Goal: Task Accomplishment & Management: Complete application form

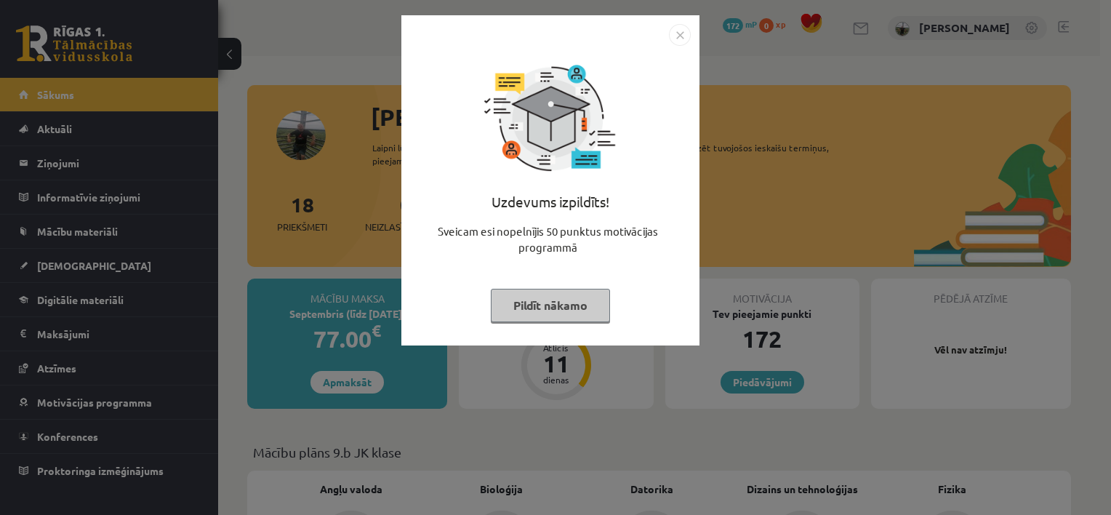
click at [572, 303] on button "Pildīt nākamo" at bounding box center [550, 305] width 119 height 33
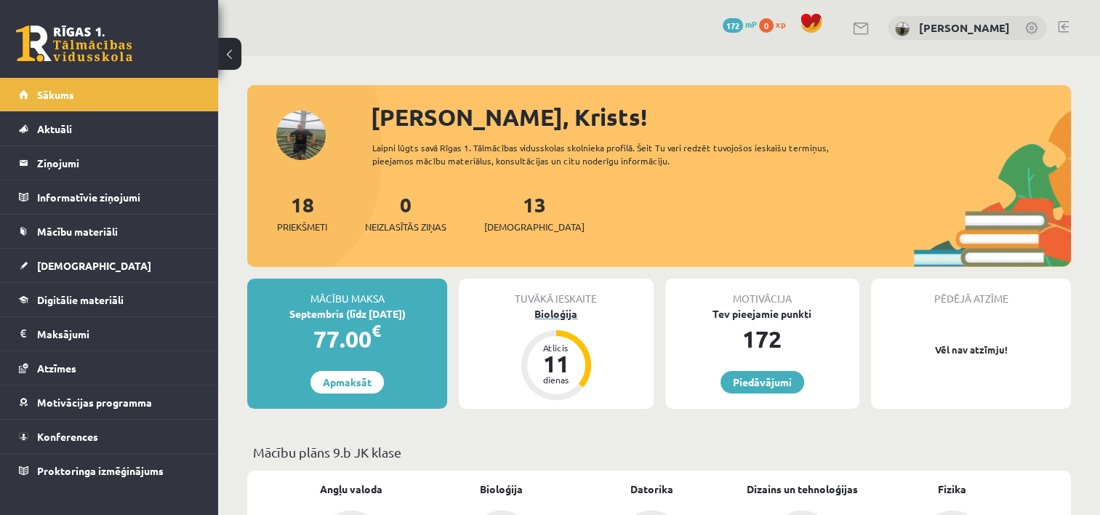
click at [563, 361] on div "11" at bounding box center [557, 363] width 44 height 23
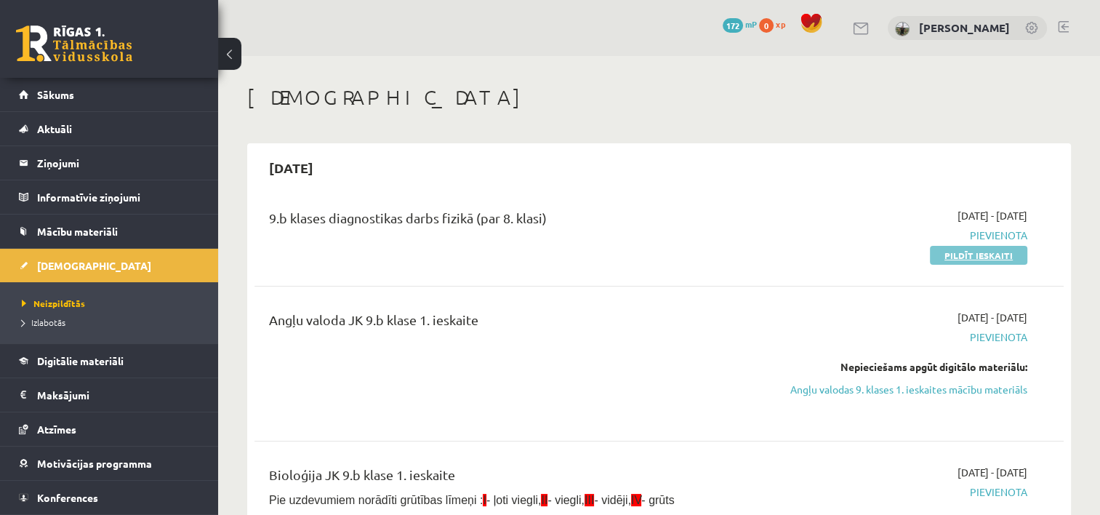
click at [948, 250] on link "Pildīt ieskaiti" at bounding box center [978, 255] width 97 height 19
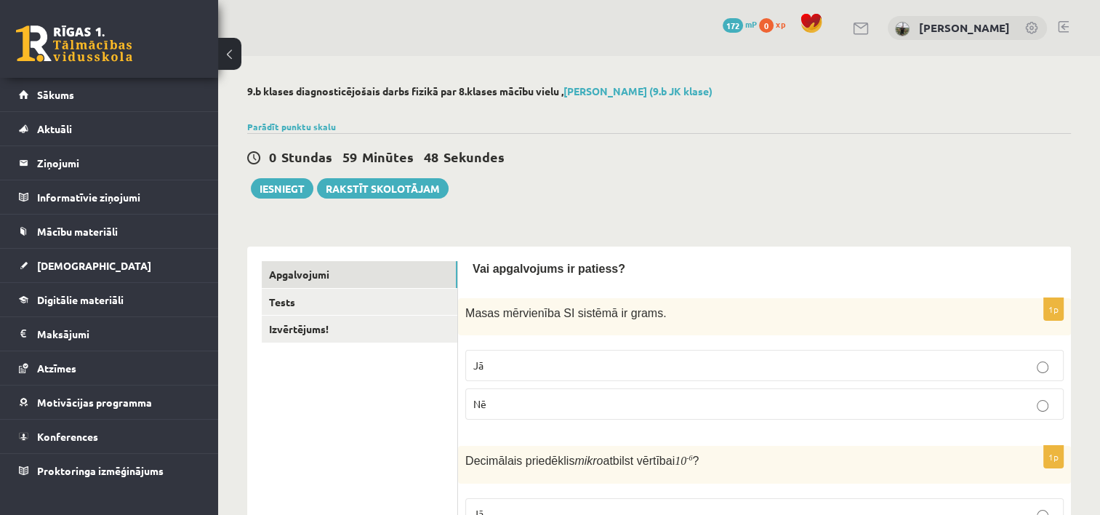
click at [1035, 404] on p "Nē" at bounding box center [764, 403] width 583 height 15
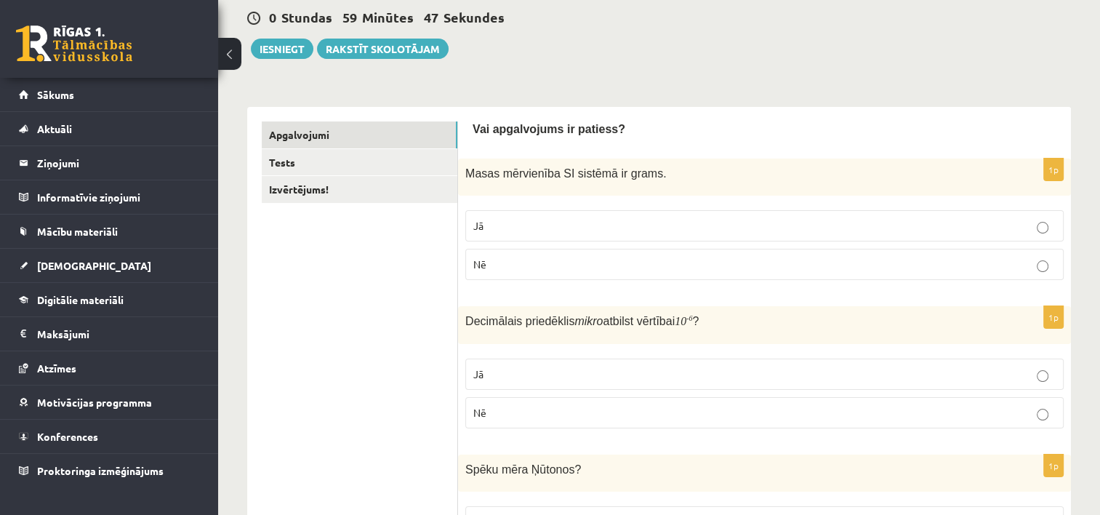
scroll to position [145, 0]
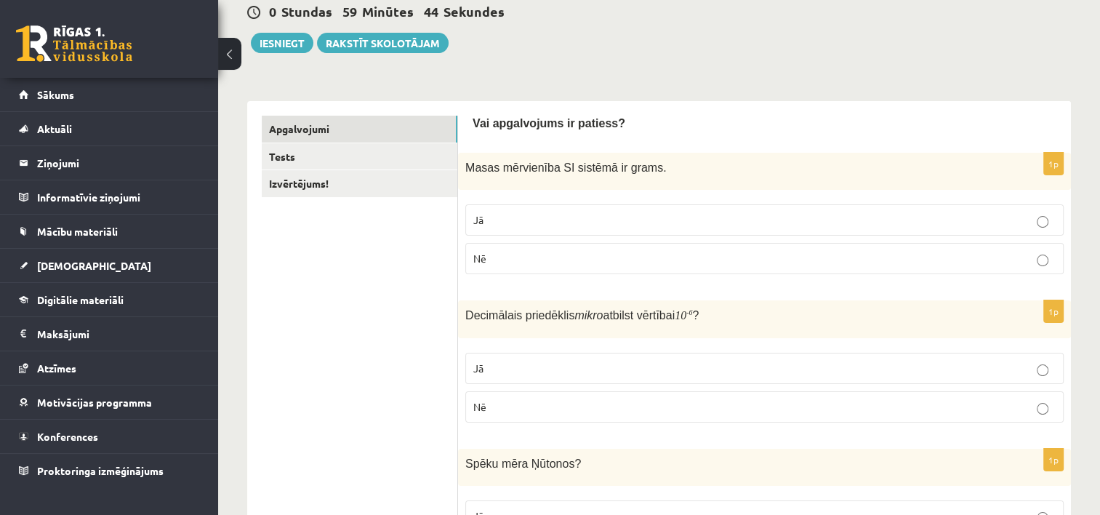
click at [544, 369] on p "Jā" at bounding box center [764, 368] width 583 height 15
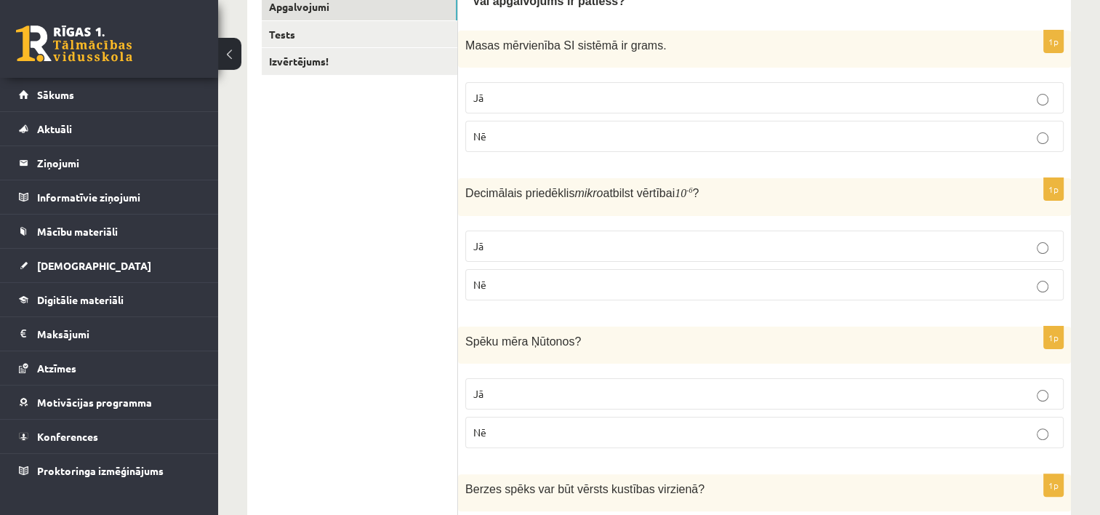
scroll to position [291, 0]
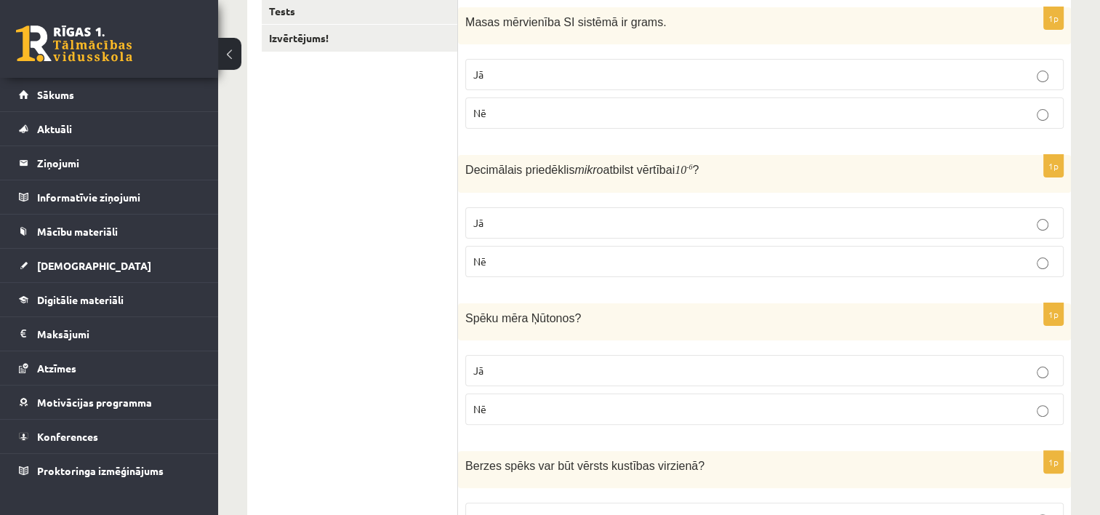
click at [551, 372] on p "Jā" at bounding box center [764, 370] width 583 height 15
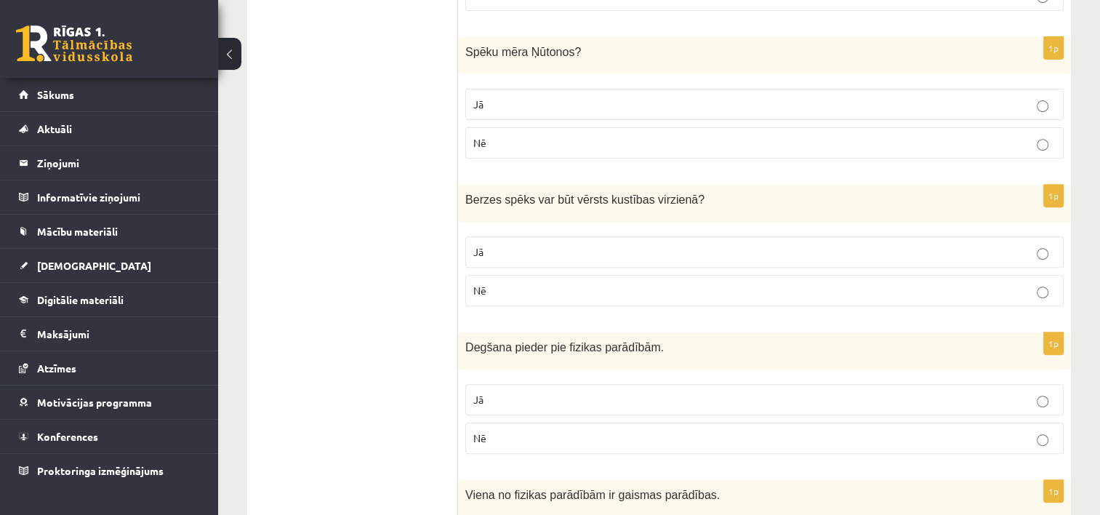
scroll to position [582, 0]
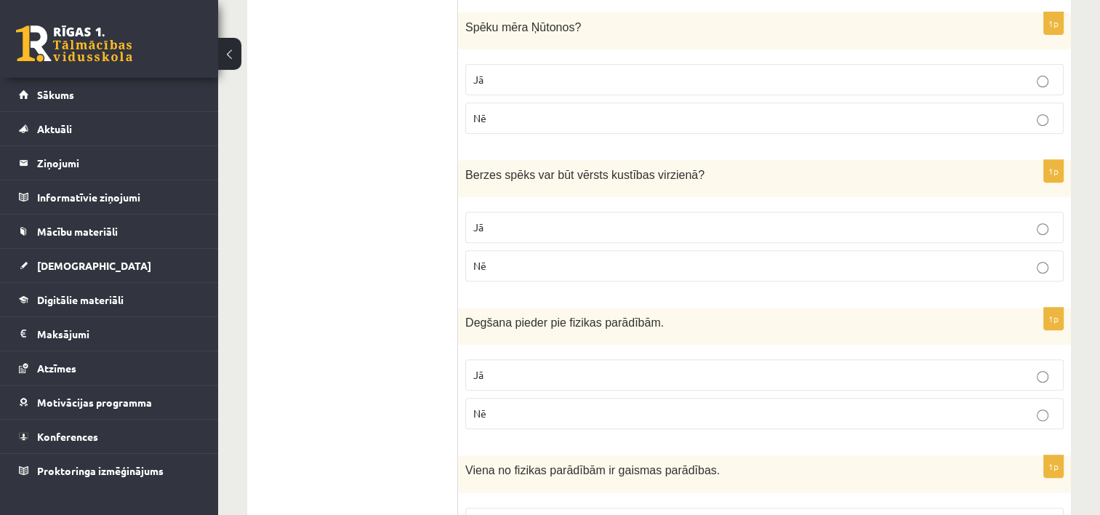
click at [644, 369] on p "Jā" at bounding box center [764, 374] width 583 height 15
click at [577, 220] on p "Jā" at bounding box center [764, 227] width 583 height 15
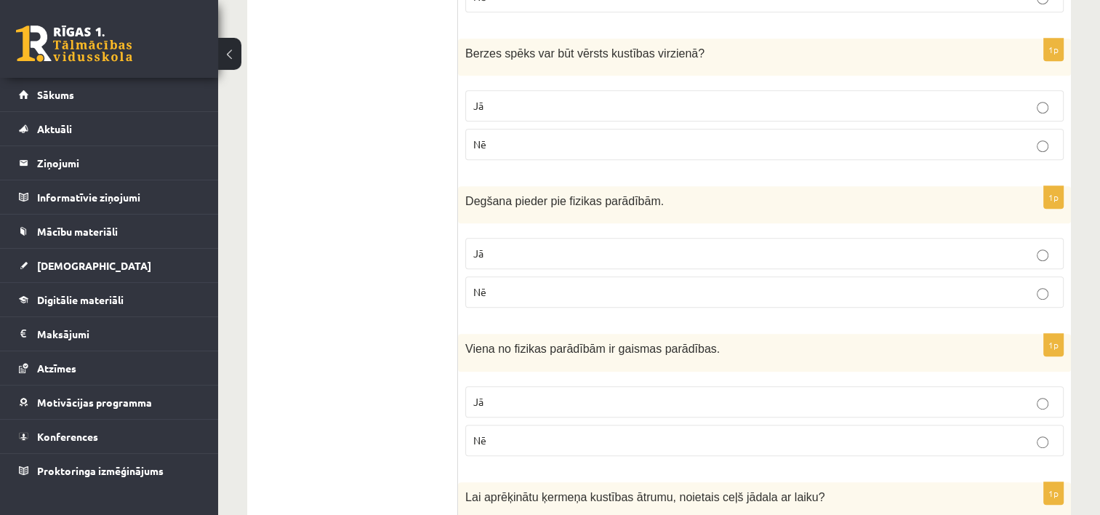
scroll to position [727, 0]
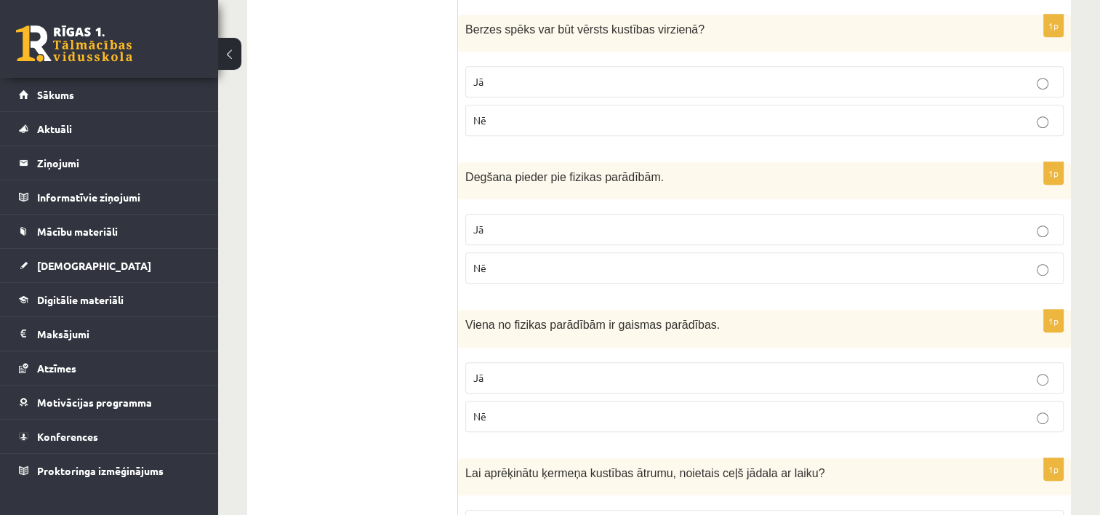
click at [612, 365] on label "Jā" at bounding box center [764, 377] width 599 height 31
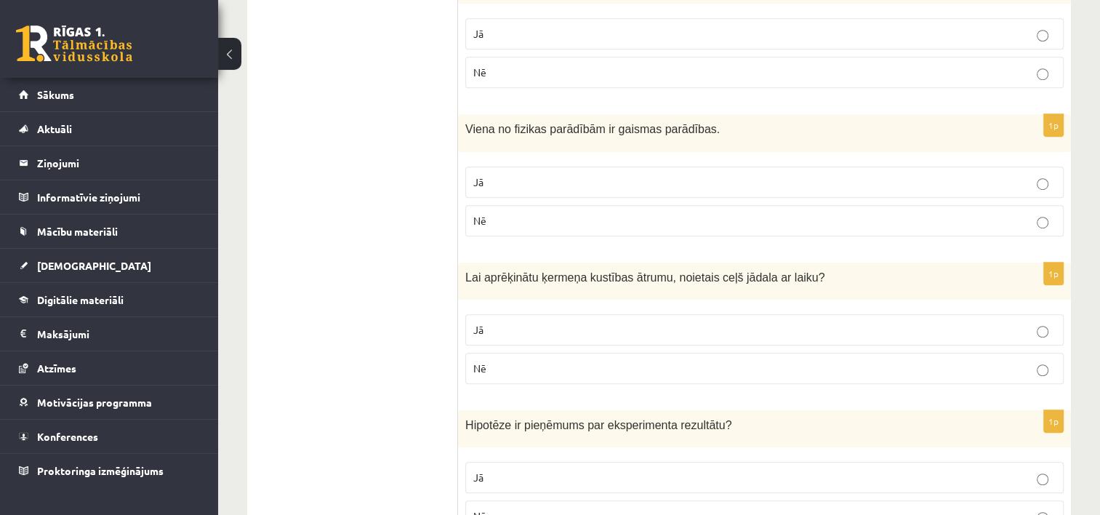
scroll to position [946, 0]
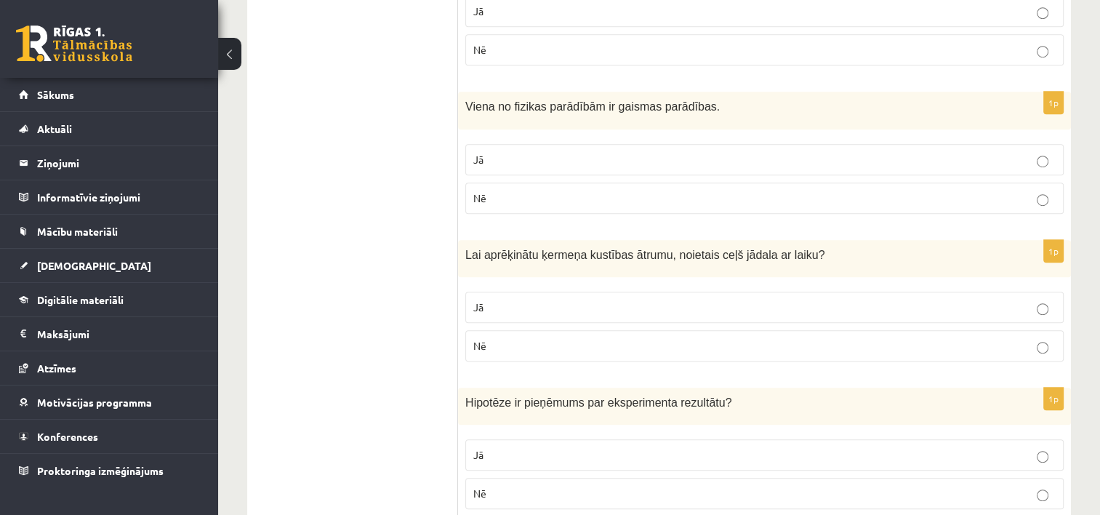
click at [687, 300] on p "Jā" at bounding box center [764, 307] width 583 height 15
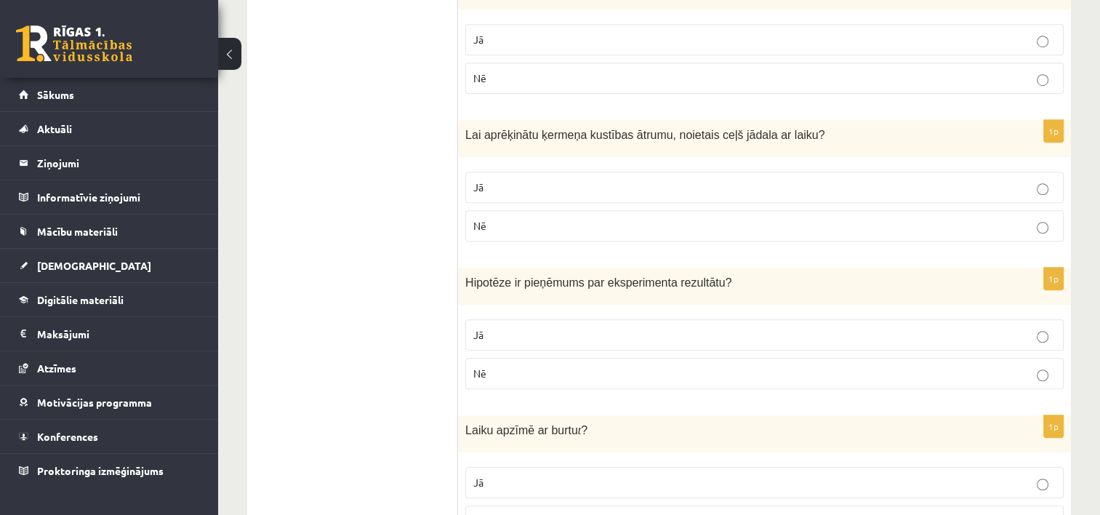
scroll to position [1091, 0]
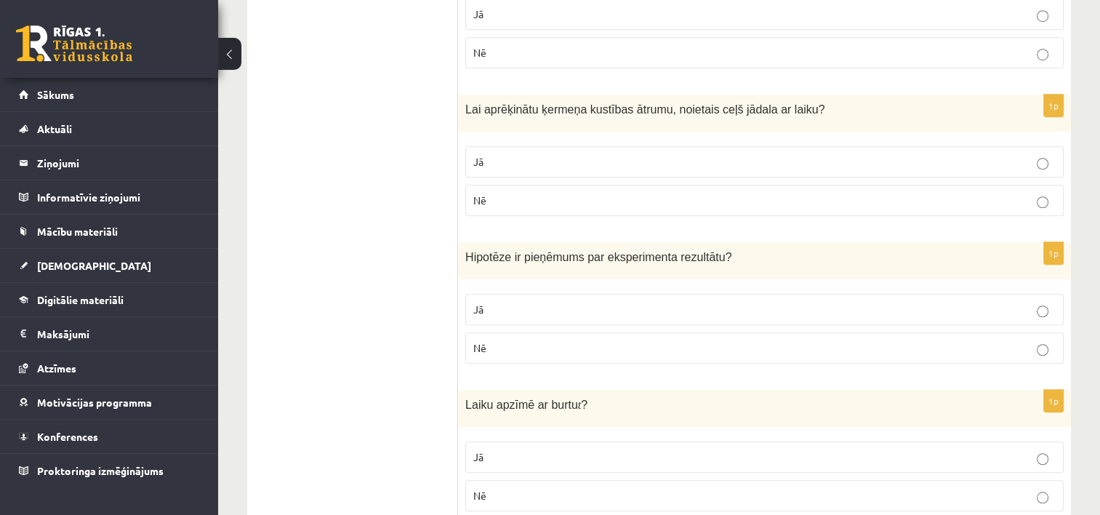
click at [573, 302] on p "Jā" at bounding box center [764, 309] width 583 height 15
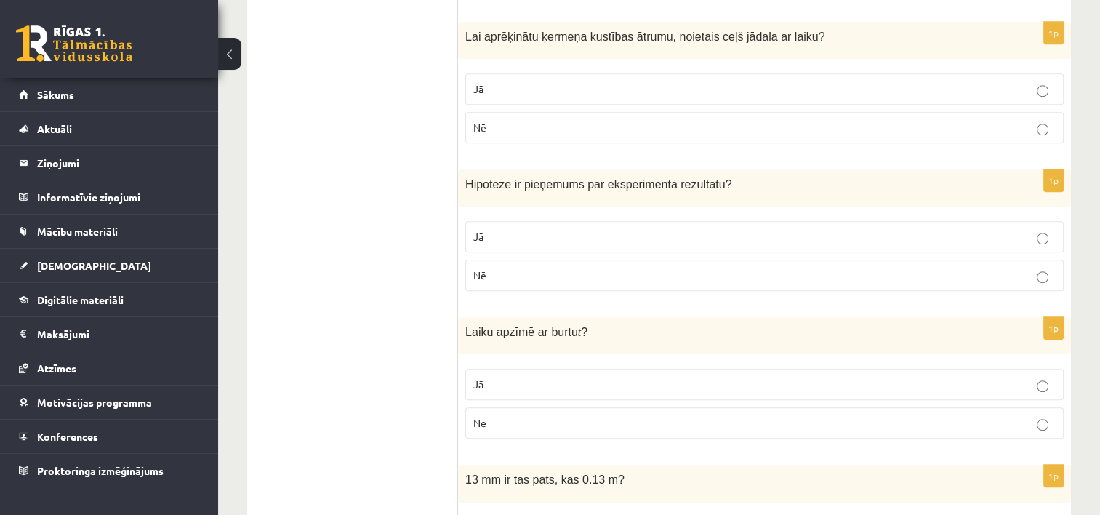
scroll to position [1236, 0]
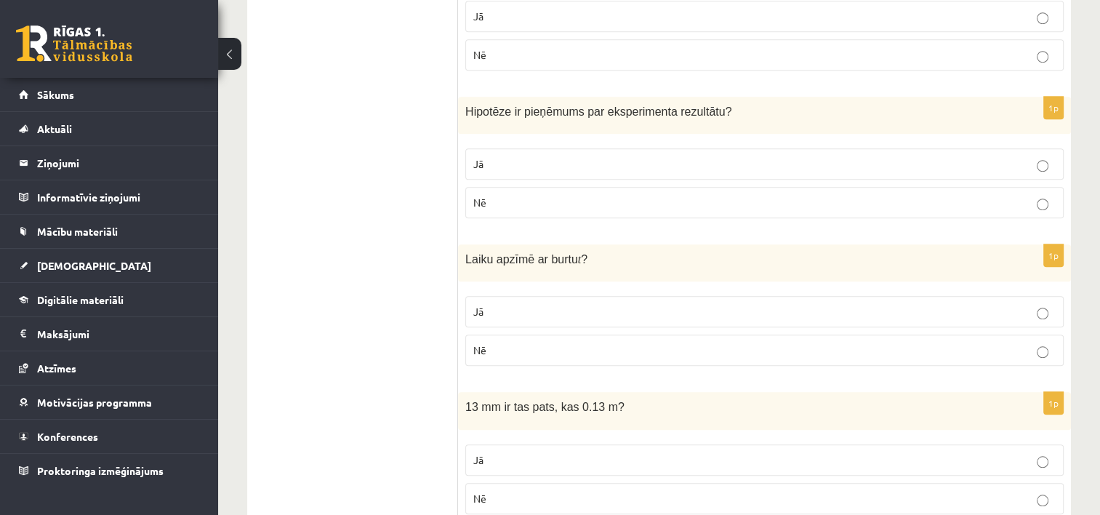
click at [559, 343] on p "Nē" at bounding box center [764, 350] width 583 height 15
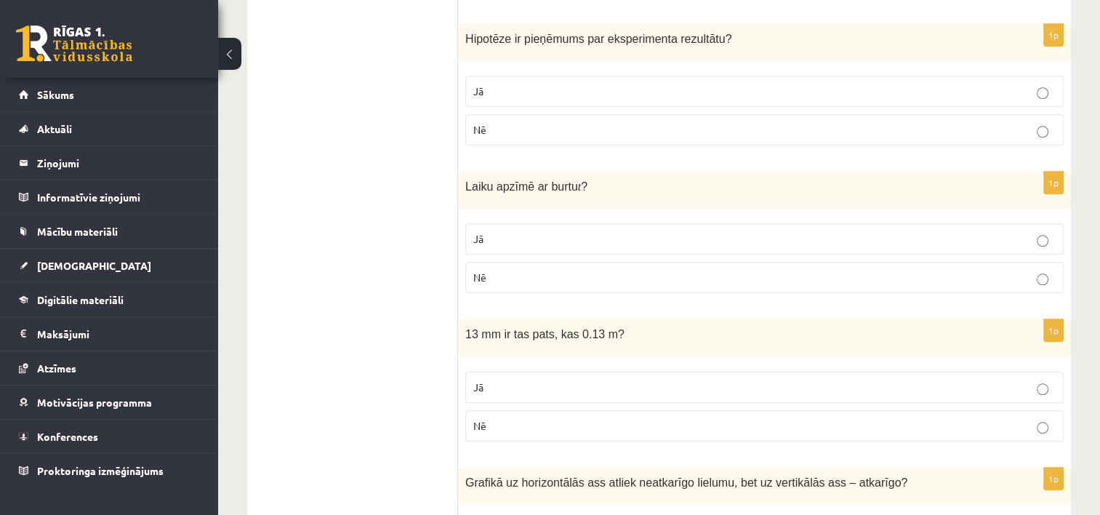
scroll to position [1382, 0]
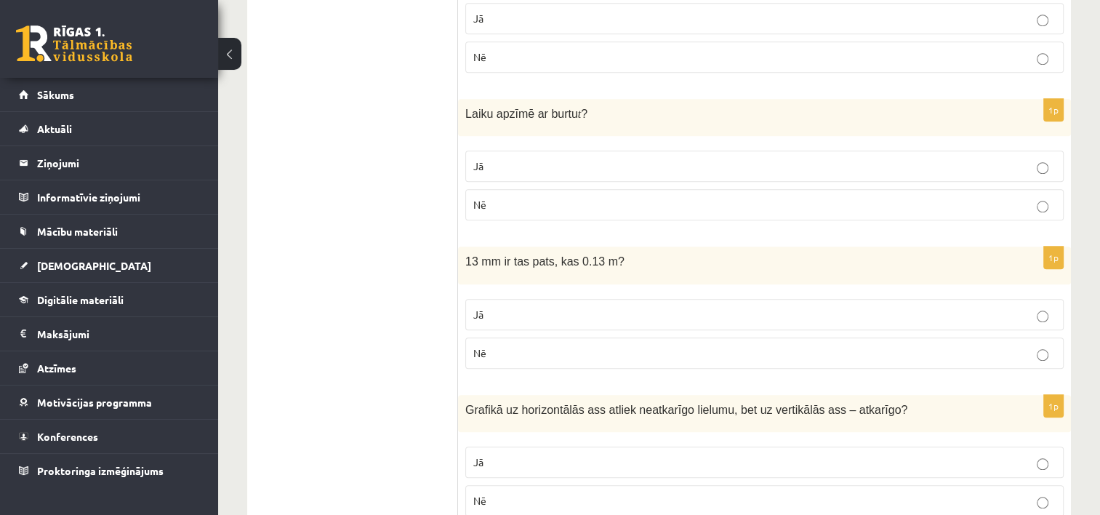
click at [599, 313] on p "Jā" at bounding box center [764, 314] width 583 height 15
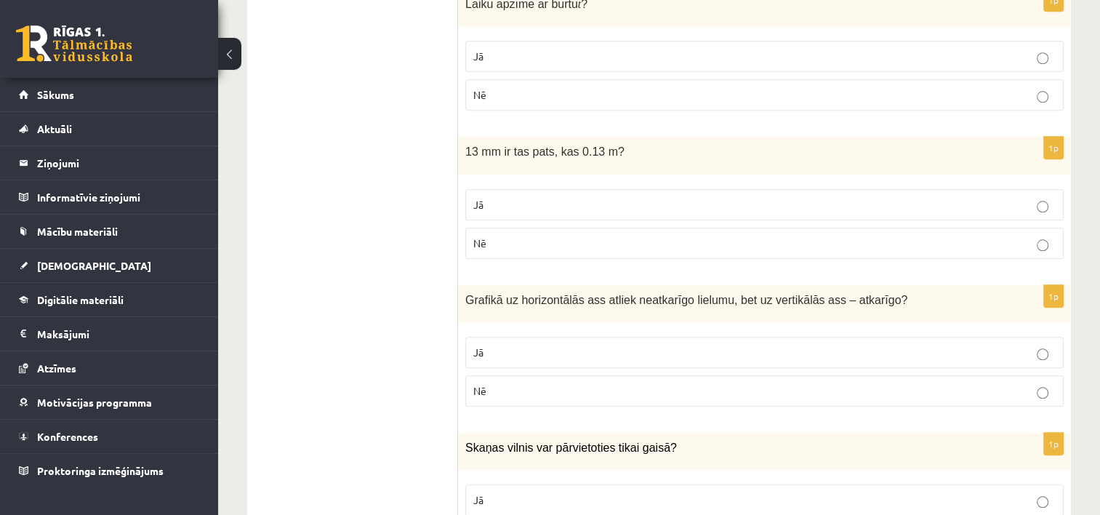
scroll to position [1527, 0]
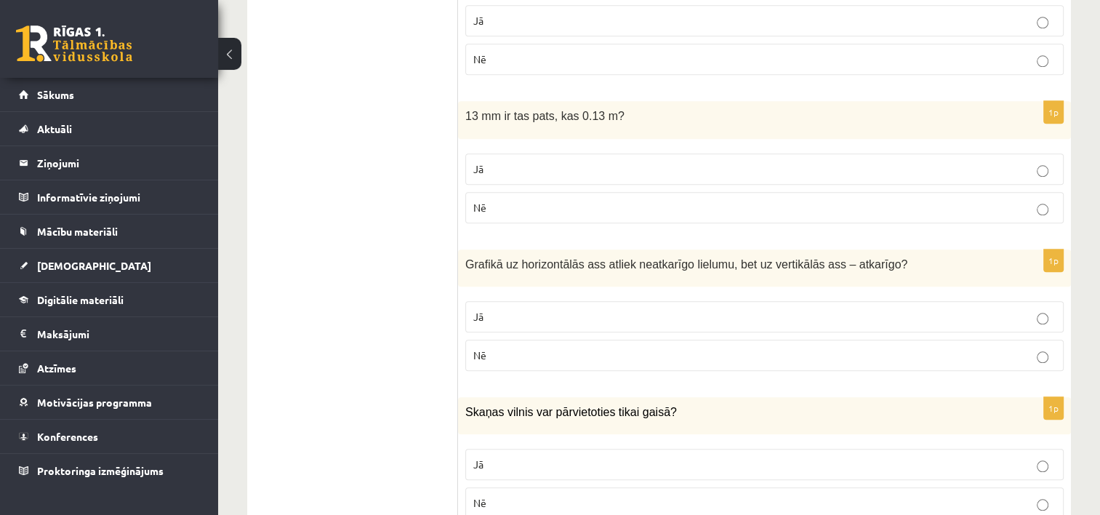
click at [743, 311] on p "Jā" at bounding box center [764, 316] width 583 height 15
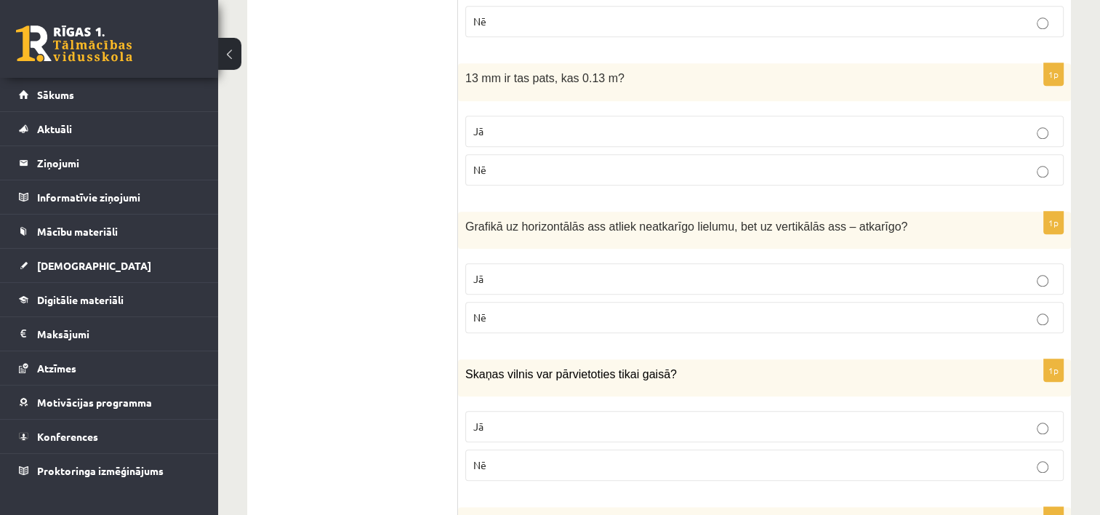
scroll to position [1600, 0]
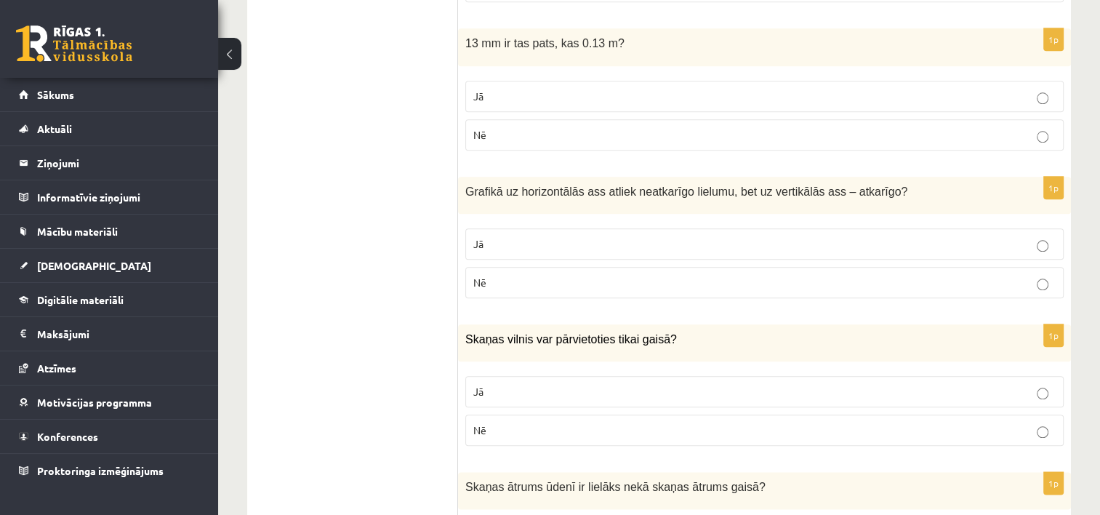
click at [524, 415] on label "Nē" at bounding box center [764, 430] width 599 height 31
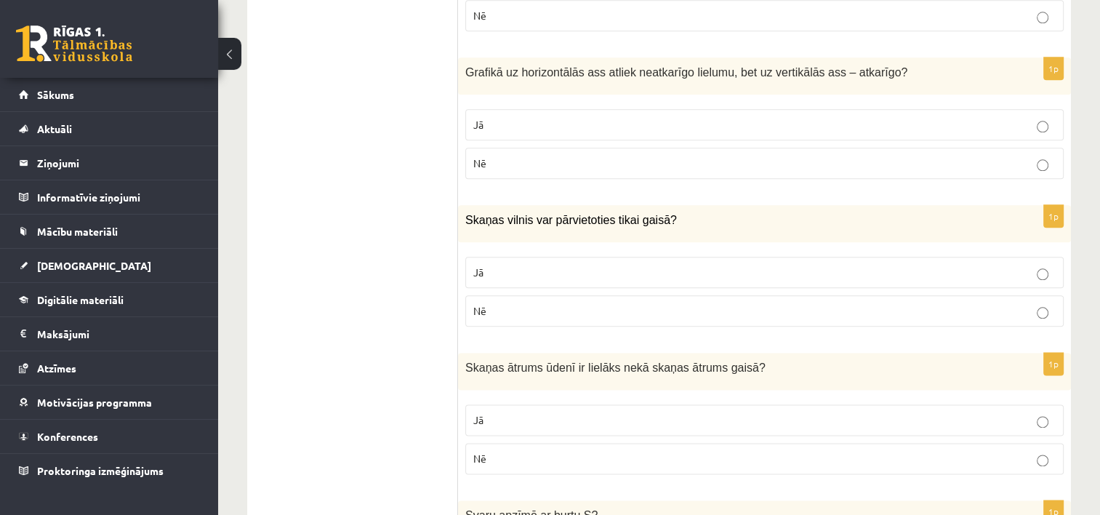
scroll to position [1746, 0]
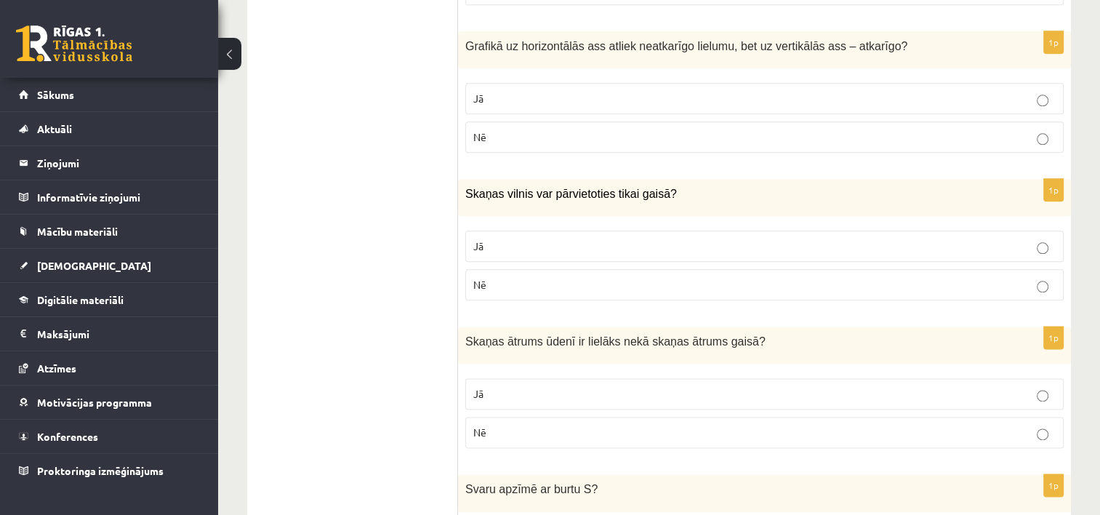
click at [527, 428] on p "Nē" at bounding box center [764, 432] width 583 height 15
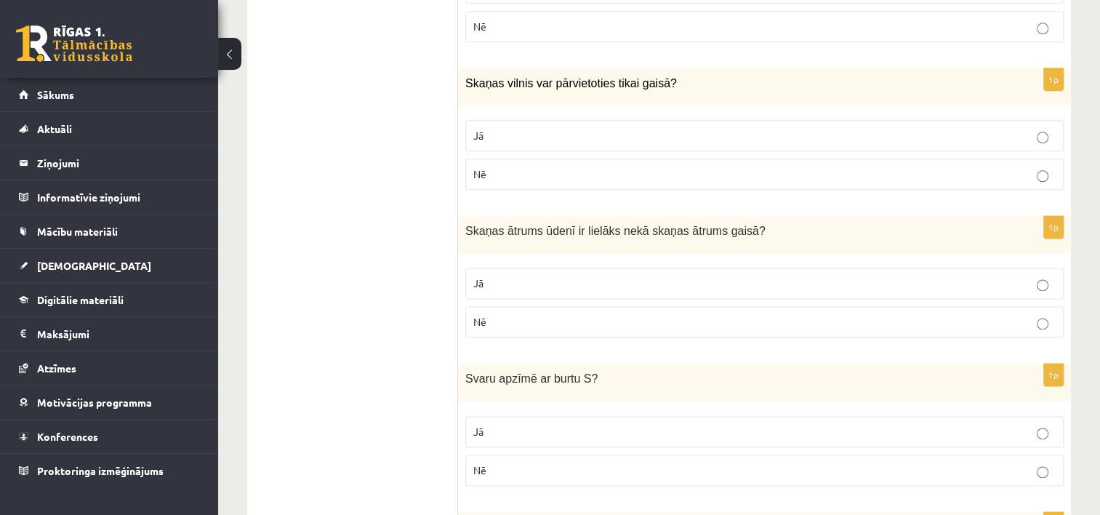
scroll to position [1891, 0]
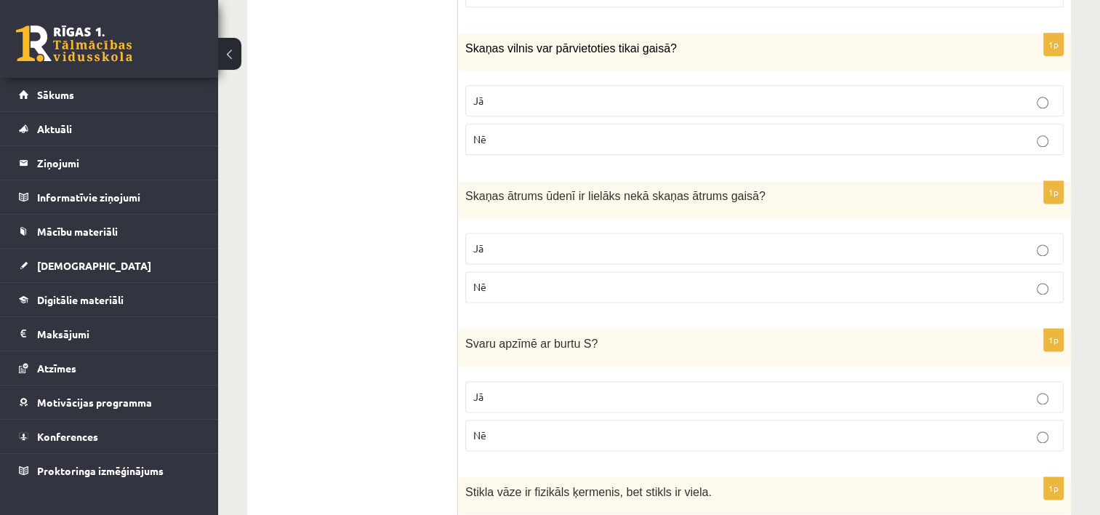
click at [527, 428] on p "Nē" at bounding box center [764, 435] width 583 height 15
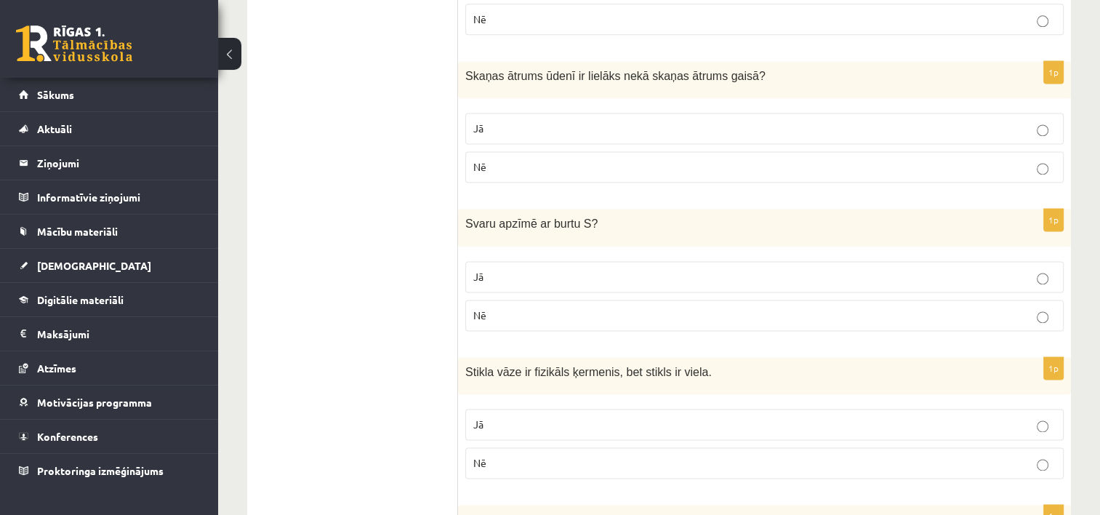
scroll to position [2037, 0]
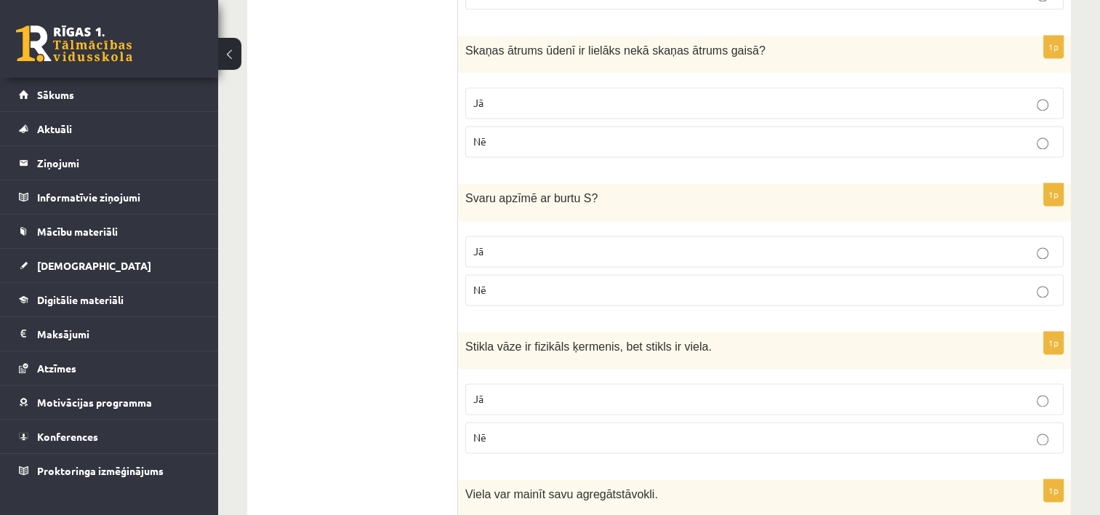
click at [548, 391] on p "Jā" at bounding box center [764, 398] width 583 height 15
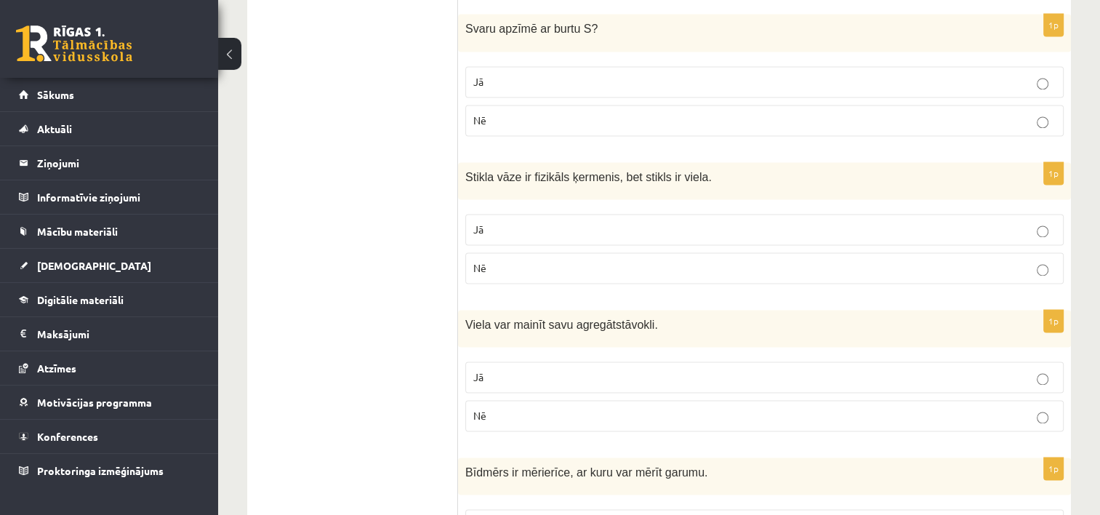
scroll to position [2255, 0]
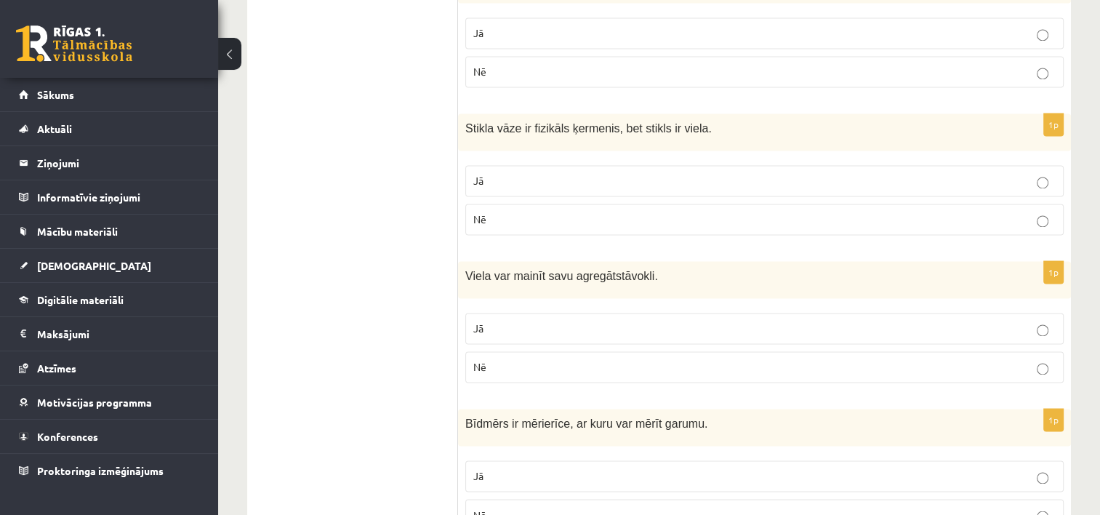
click at [553, 321] on p "Jā" at bounding box center [764, 328] width 583 height 15
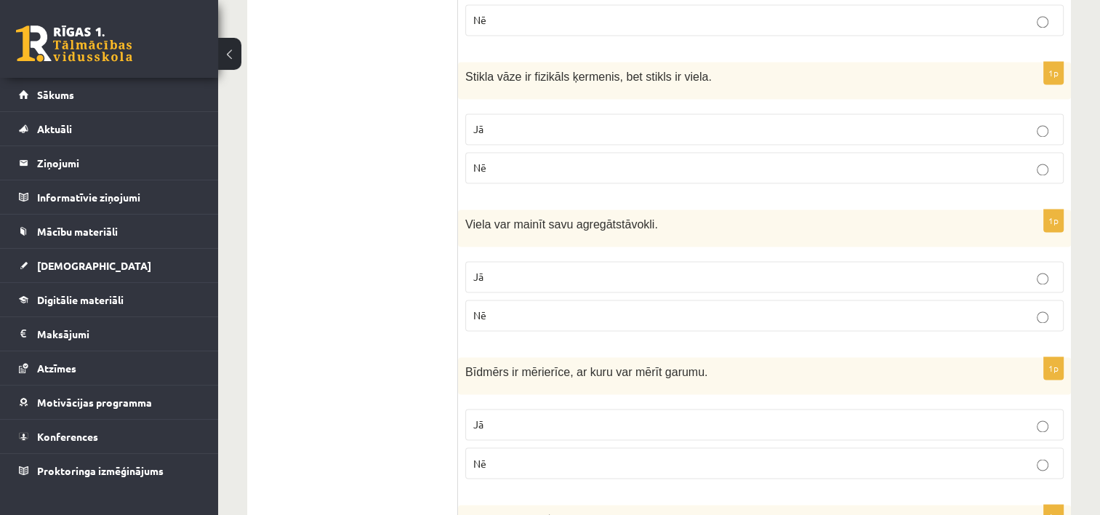
scroll to position [2327, 0]
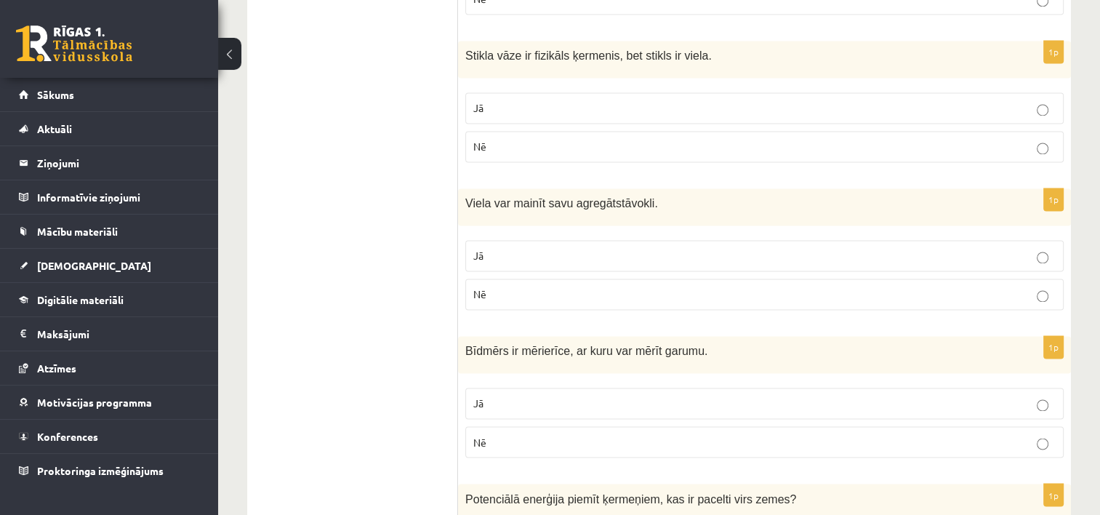
click at [599, 388] on label "Jā" at bounding box center [764, 403] width 599 height 31
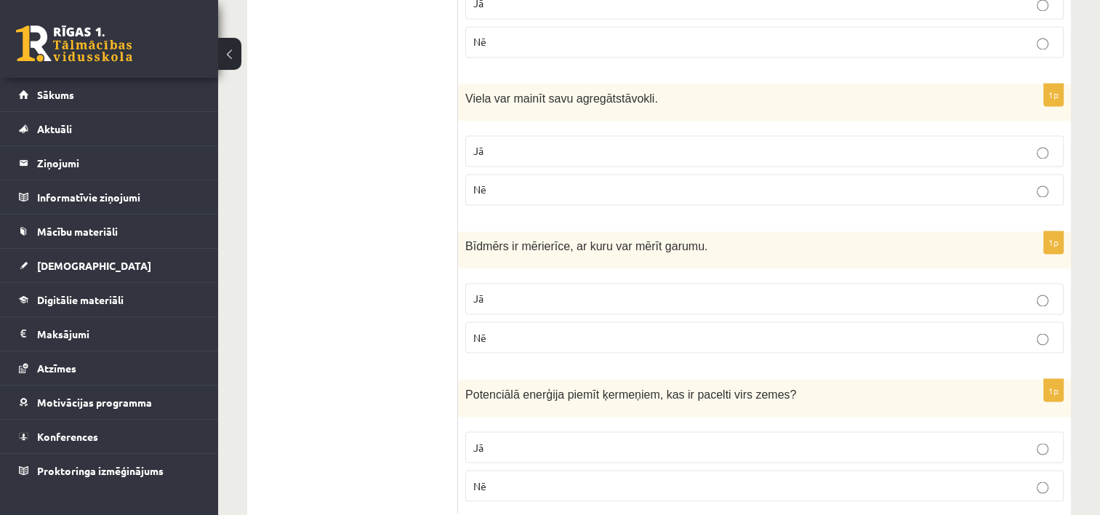
scroll to position [2461, 0]
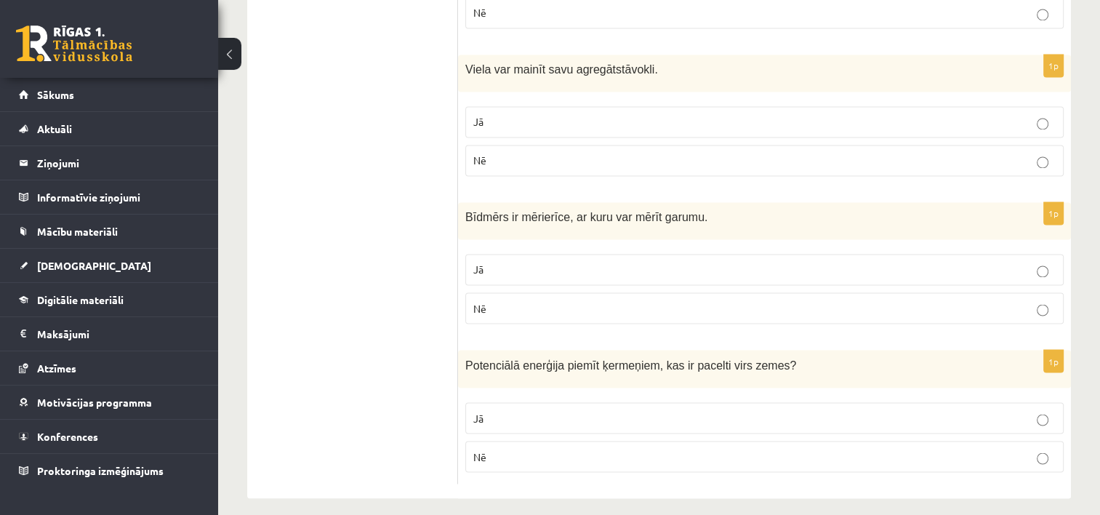
click at [640, 410] on p "Jā" at bounding box center [764, 417] width 583 height 15
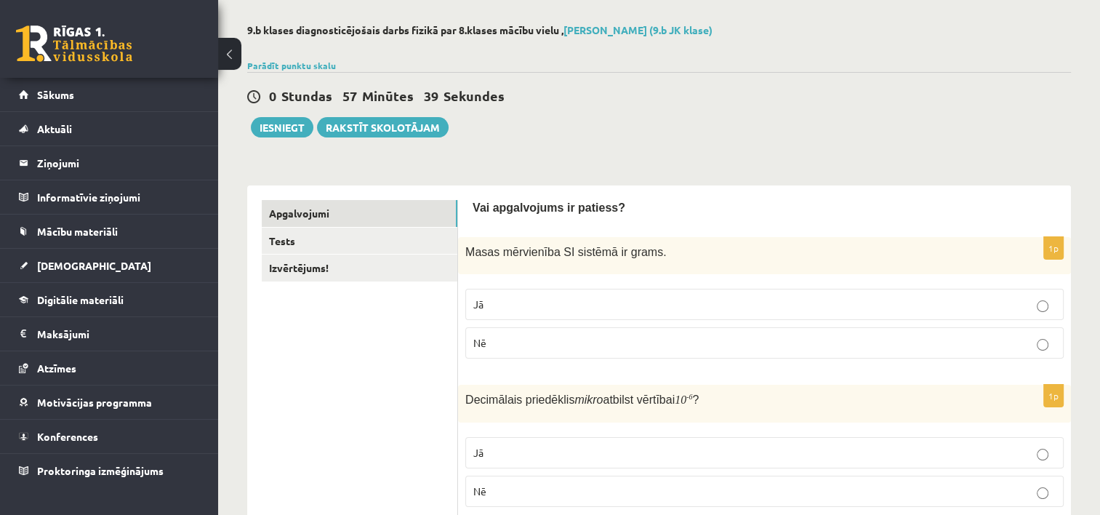
scroll to position [0, 0]
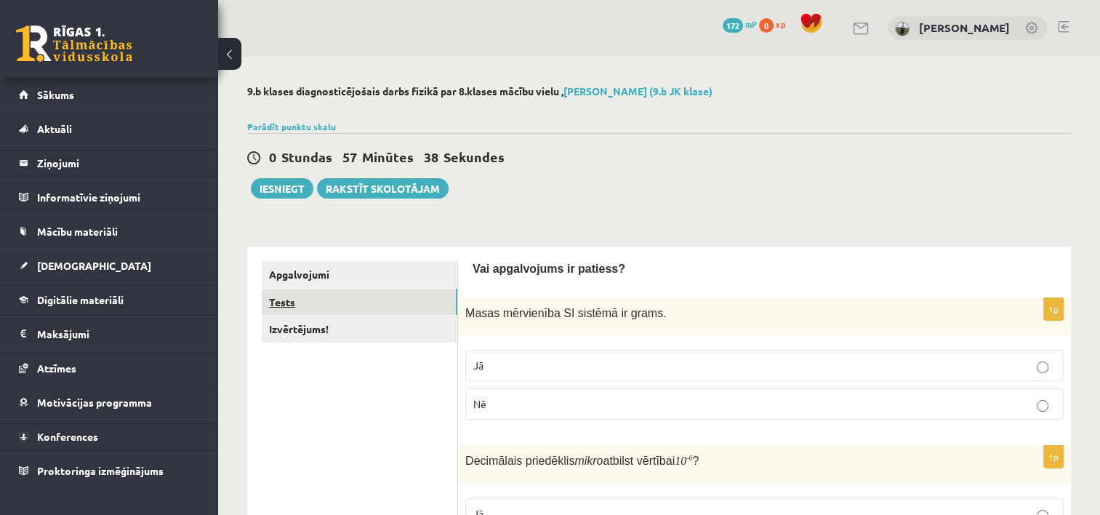
click at [336, 297] on link "Tests" at bounding box center [360, 302] width 196 height 27
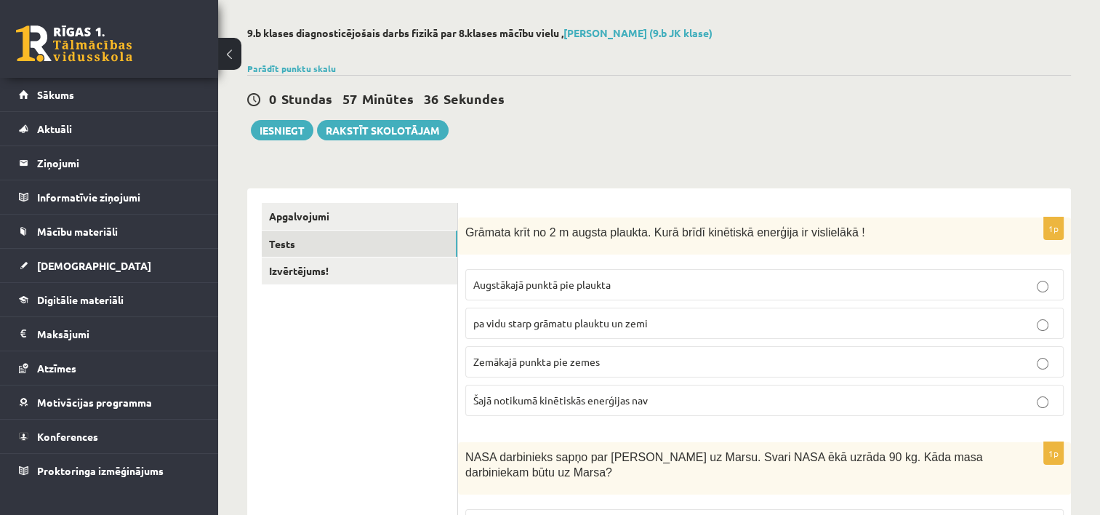
scroll to position [145, 0]
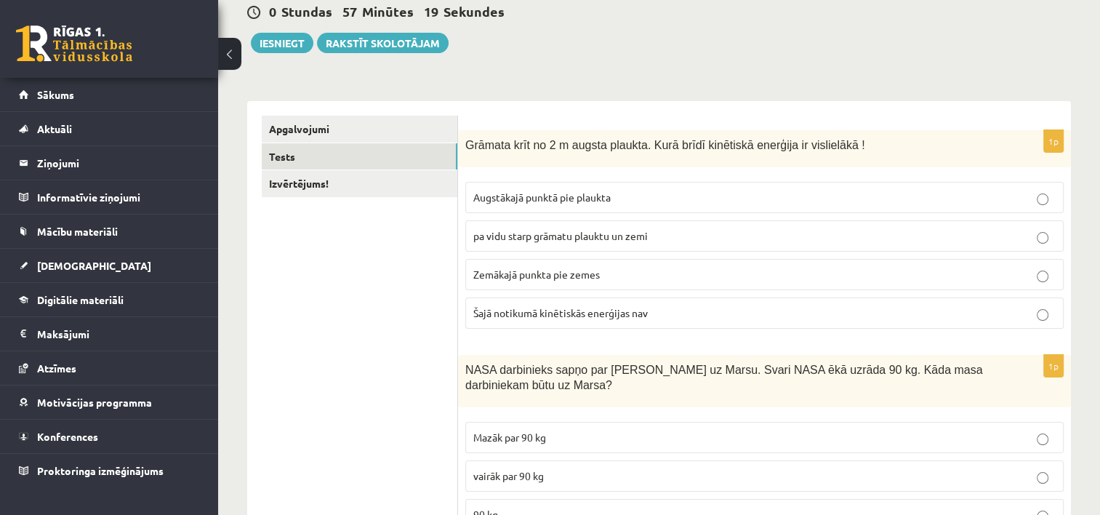
click at [672, 239] on p "pa vidu starp grāmatu plauktu un zemi" at bounding box center [764, 235] width 583 height 15
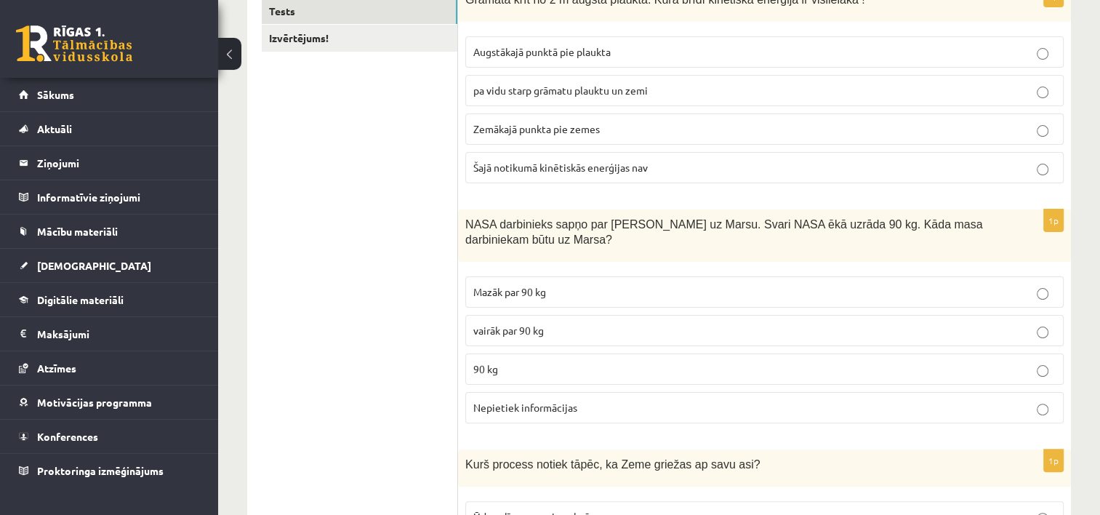
click at [578, 296] on p "Mazāk par 90 kg" at bounding box center [764, 291] width 583 height 15
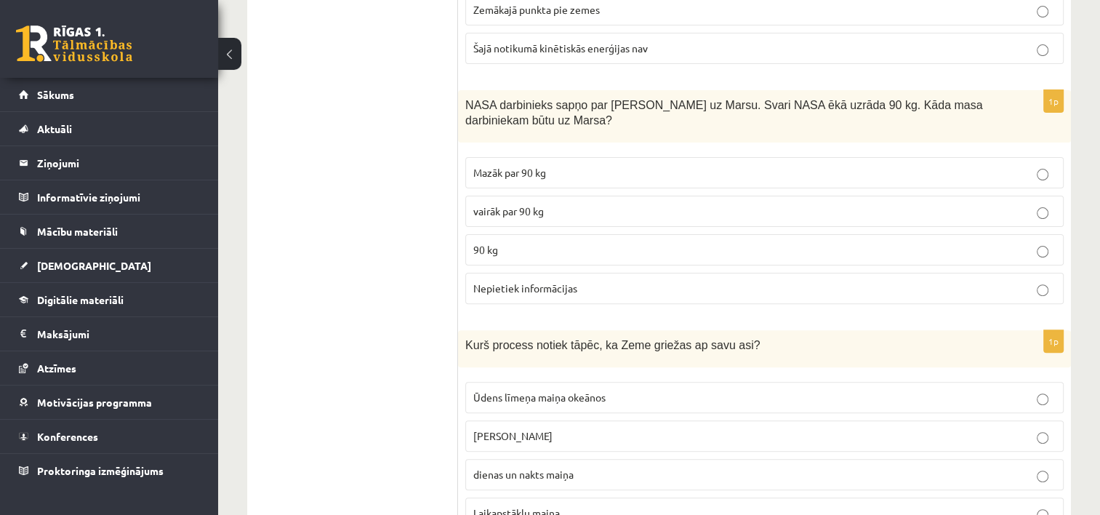
scroll to position [436, 0]
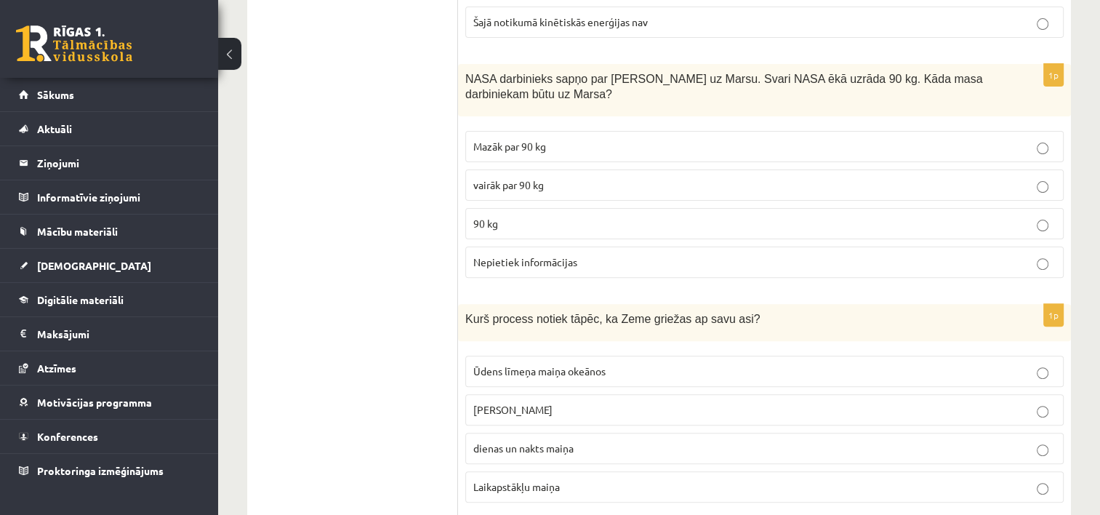
click at [638, 267] on p "Nepietiek informācijas" at bounding box center [764, 262] width 583 height 15
click at [564, 179] on p "vairāk par 90 kg" at bounding box center [764, 184] width 583 height 15
click at [583, 260] on p "Nepietiek informācijas" at bounding box center [764, 262] width 583 height 15
click at [582, 230] on label "90 kg" at bounding box center [764, 223] width 599 height 31
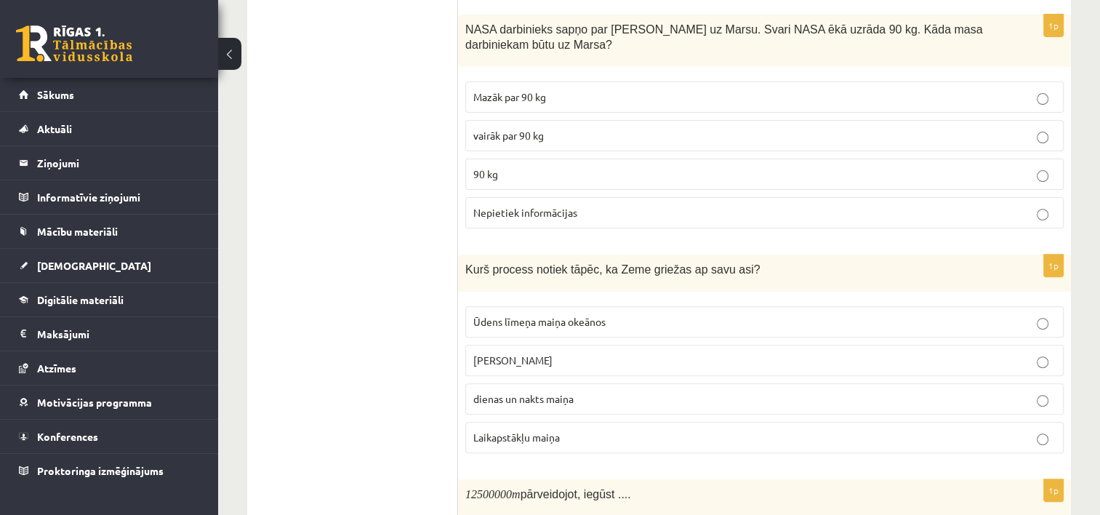
scroll to position [509, 0]
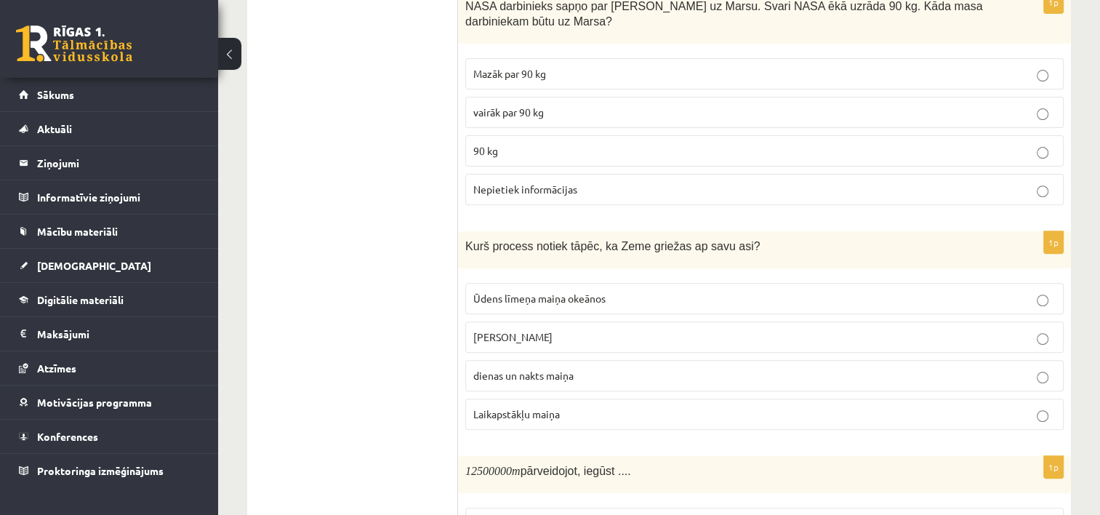
click at [596, 375] on p "dienas un nakts maiņa" at bounding box center [764, 375] width 583 height 15
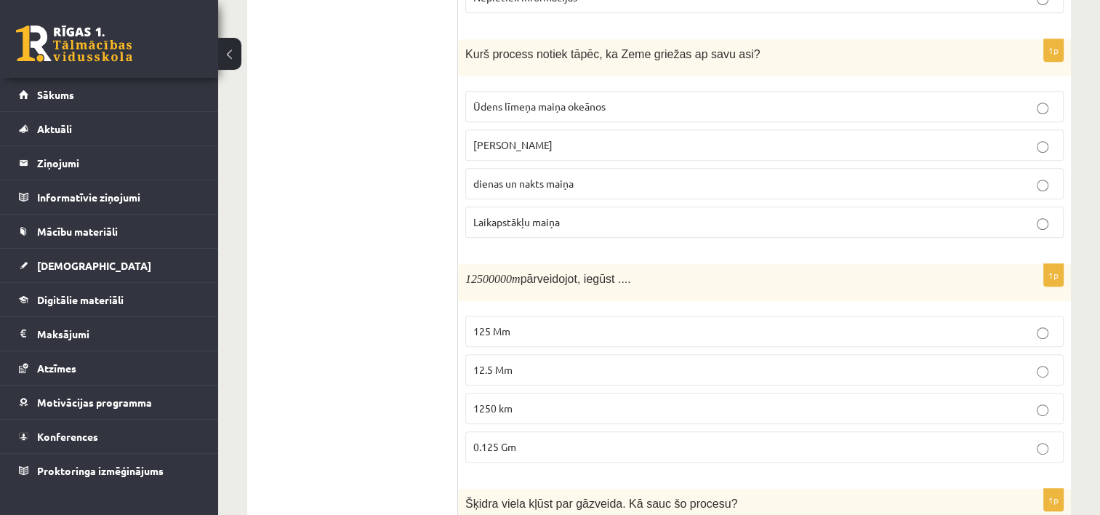
scroll to position [727, 0]
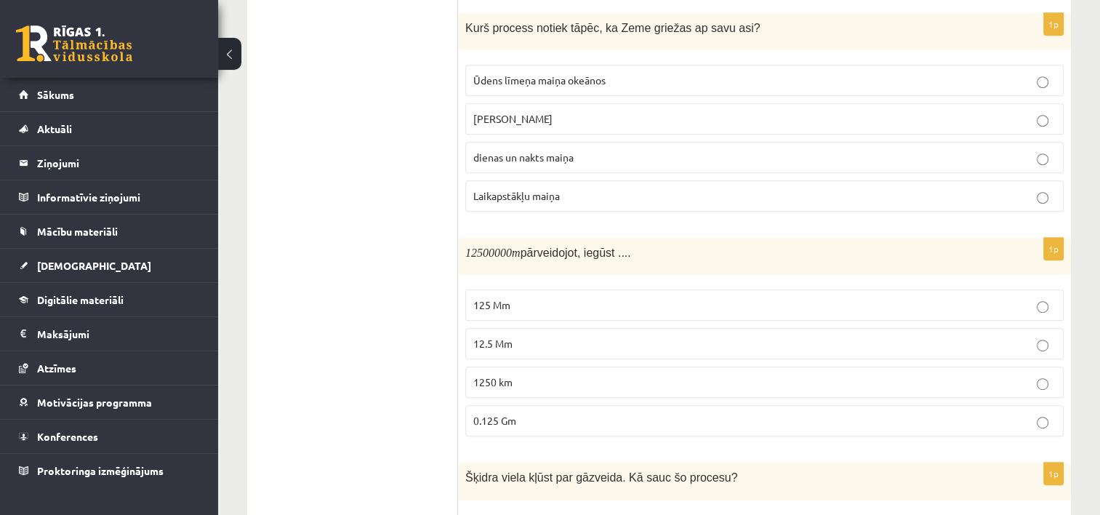
click at [553, 377] on p "1250 km" at bounding box center [764, 382] width 583 height 15
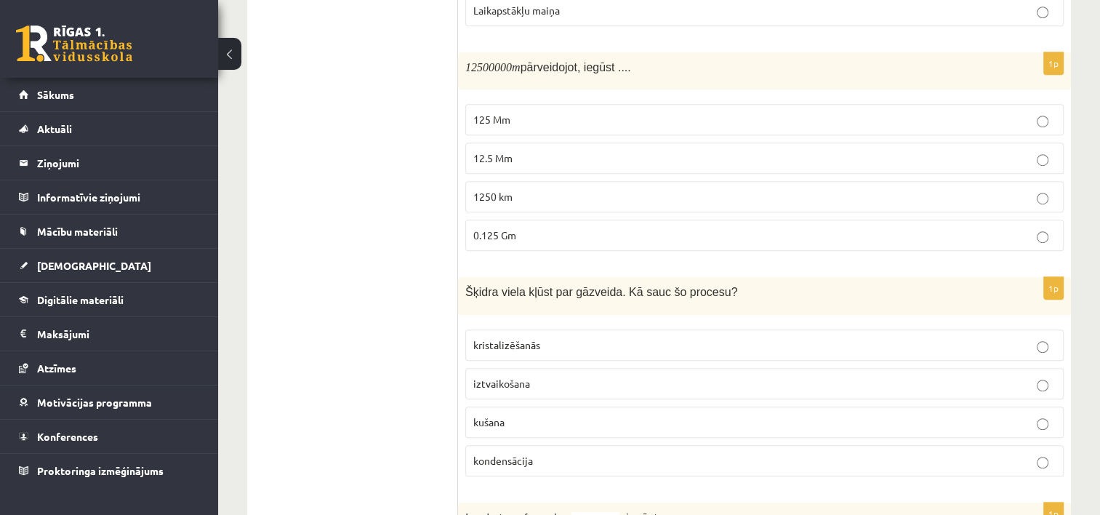
scroll to position [946, 0]
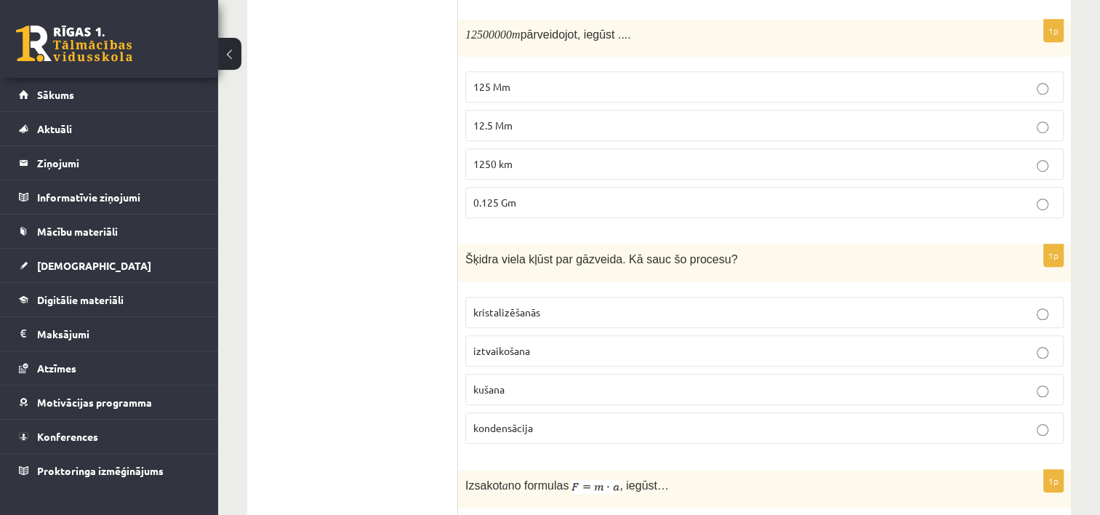
click at [549, 351] on p "iztvaikošana" at bounding box center [764, 350] width 583 height 15
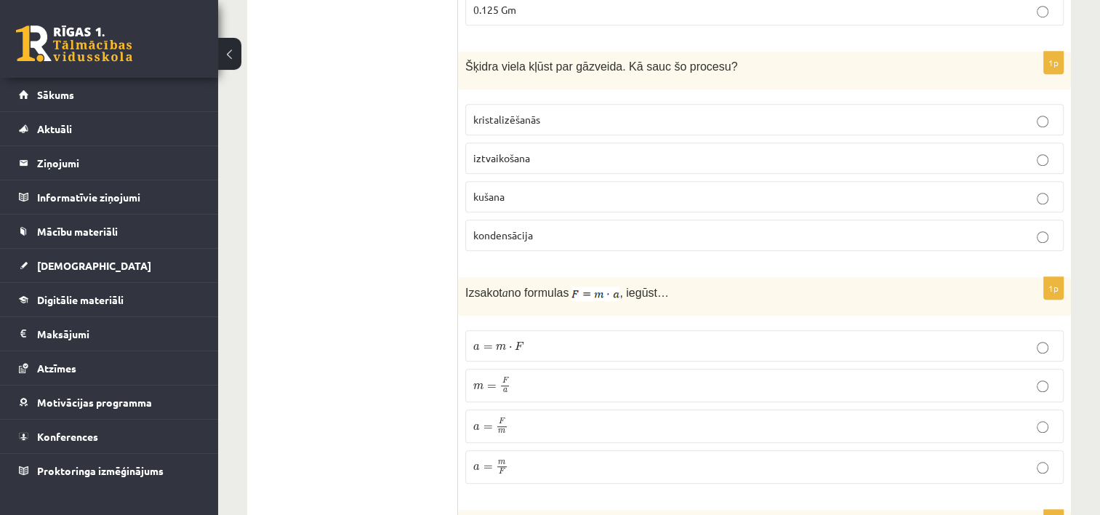
scroll to position [1164, 0]
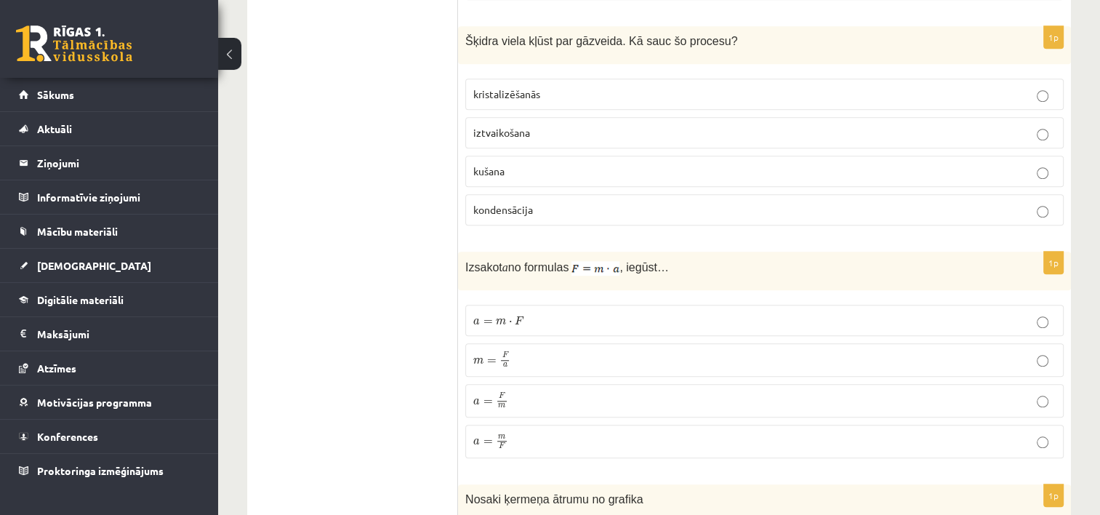
click at [579, 313] on p "a = m ⋅ F a = m ⋅ F" at bounding box center [764, 320] width 583 height 15
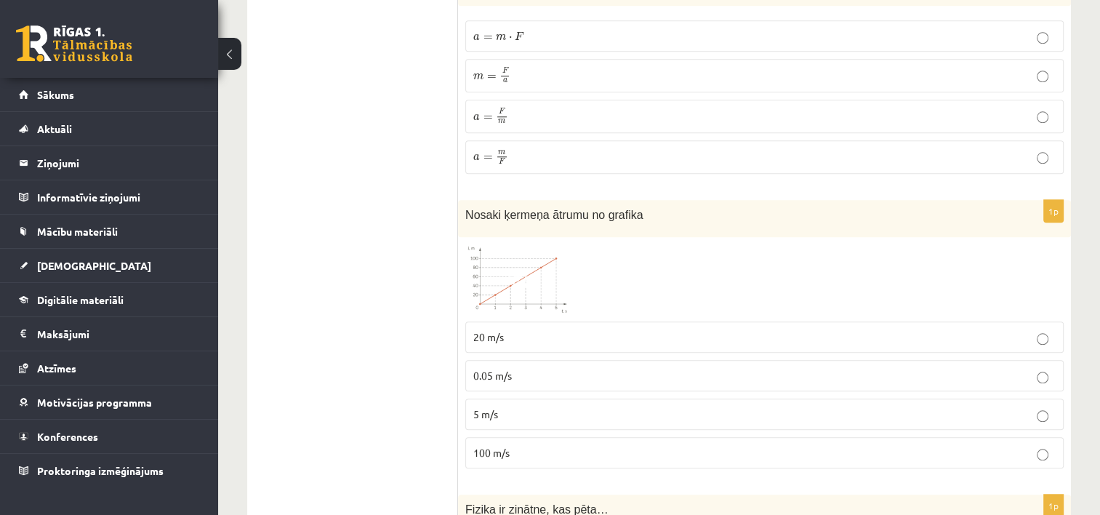
scroll to position [1455, 0]
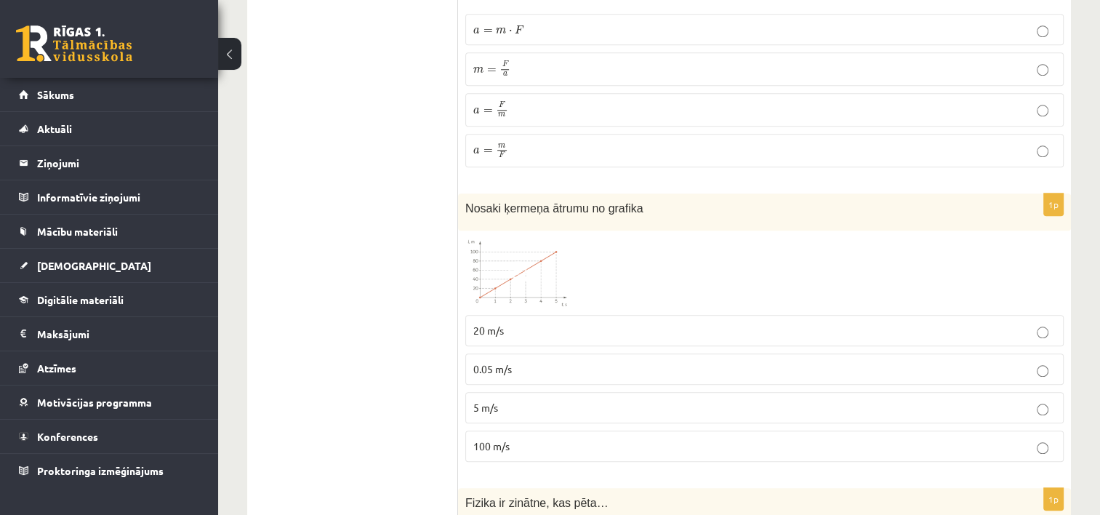
click at [532, 268] on img at bounding box center [519, 273] width 109 height 70
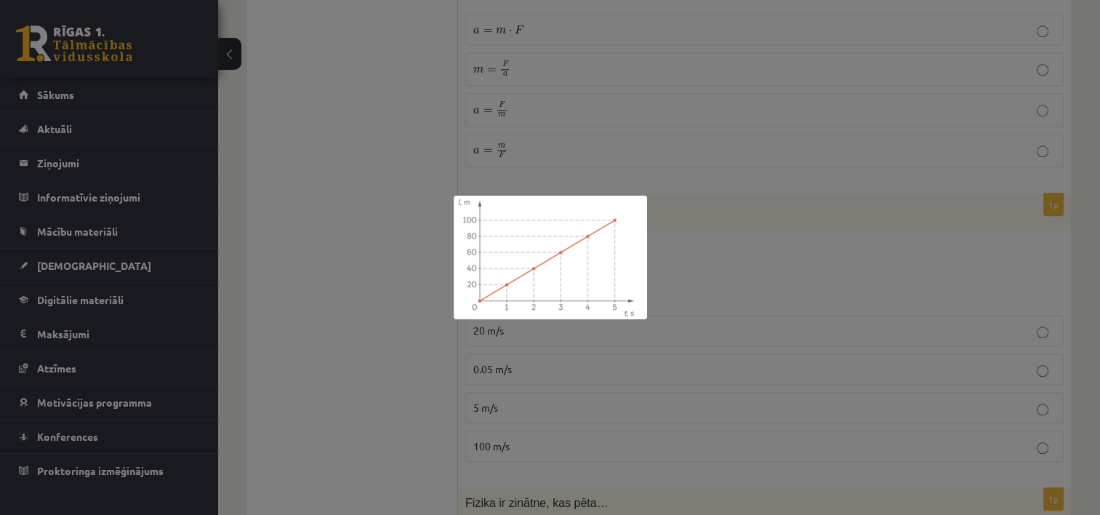
click at [652, 164] on div at bounding box center [550, 257] width 1100 height 515
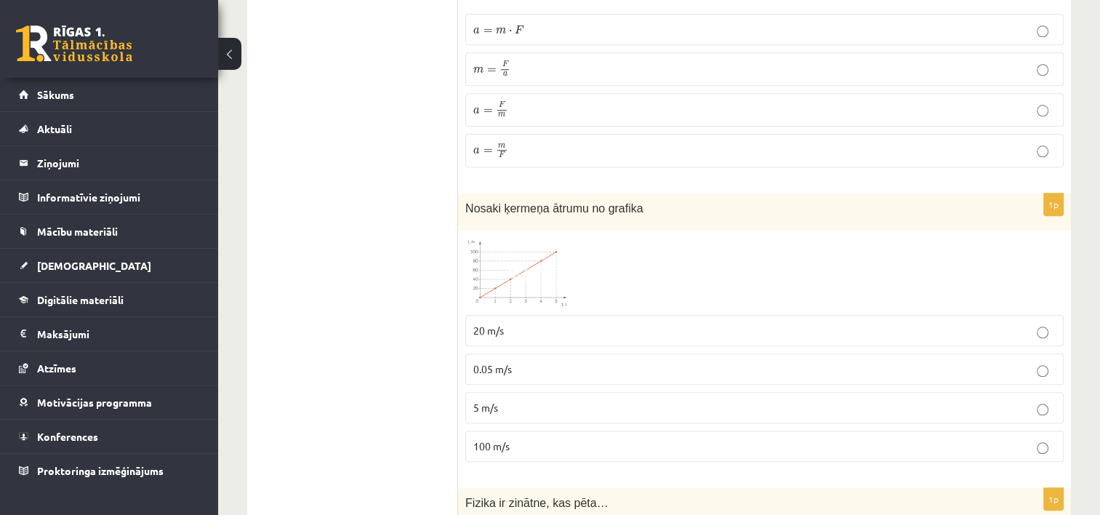
click at [534, 323] on p "20 m/s" at bounding box center [764, 330] width 583 height 15
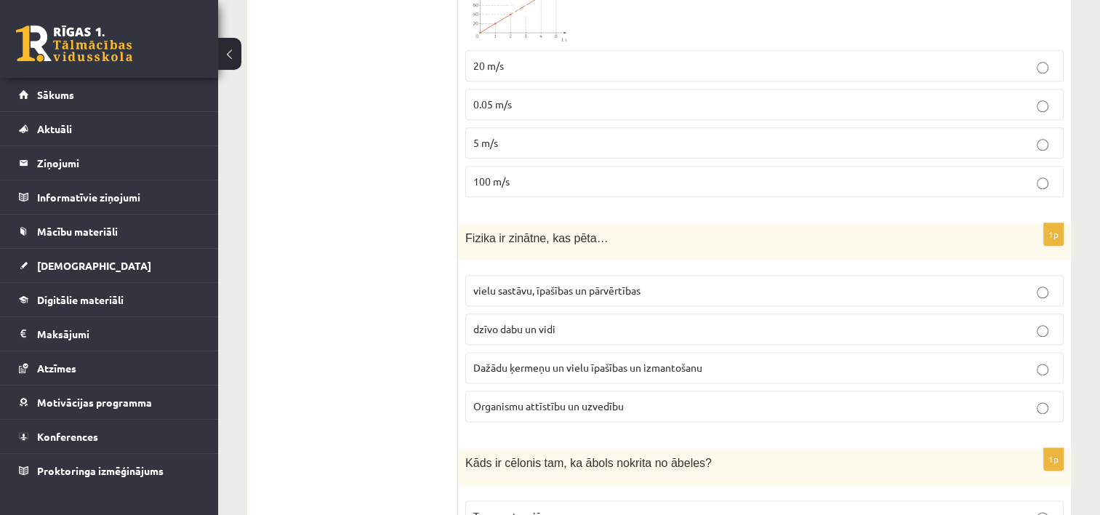
scroll to position [1746, 0]
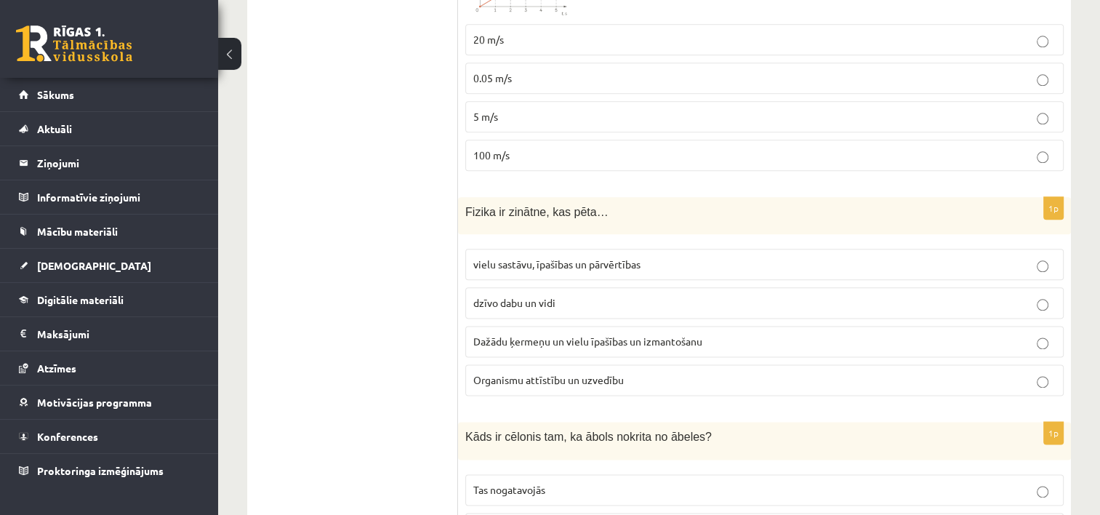
click at [584, 337] on p "Dažādu ķermeņu un vielu īpašības un izmantošanu" at bounding box center [764, 341] width 583 height 15
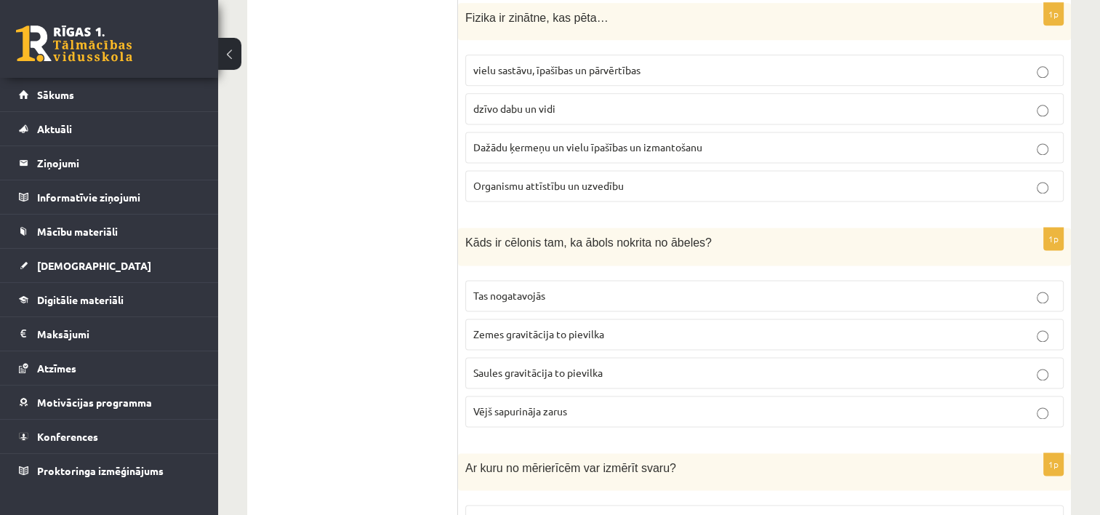
scroll to position [1964, 0]
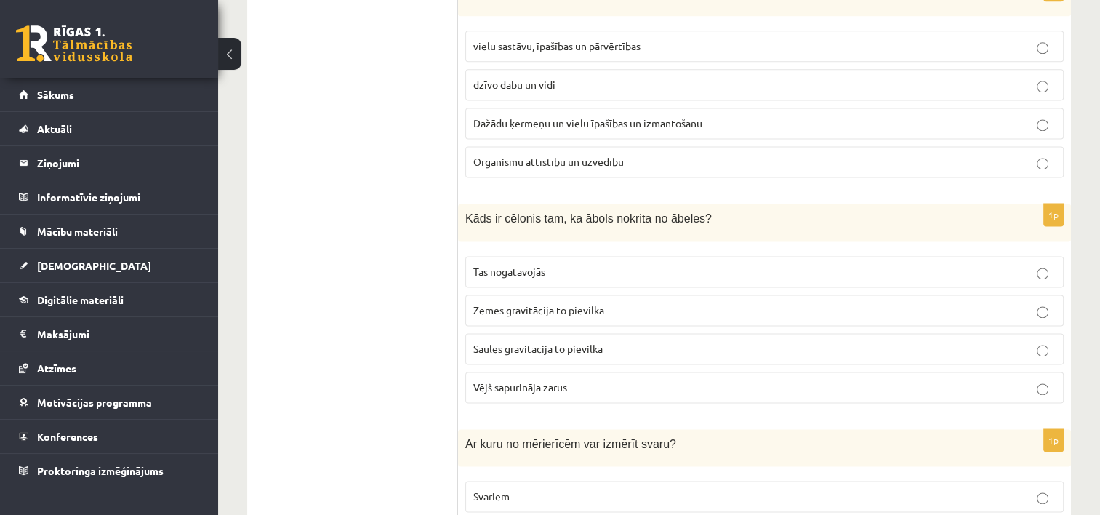
click at [594, 256] on label "Tas nogatavojās" at bounding box center [764, 271] width 599 height 31
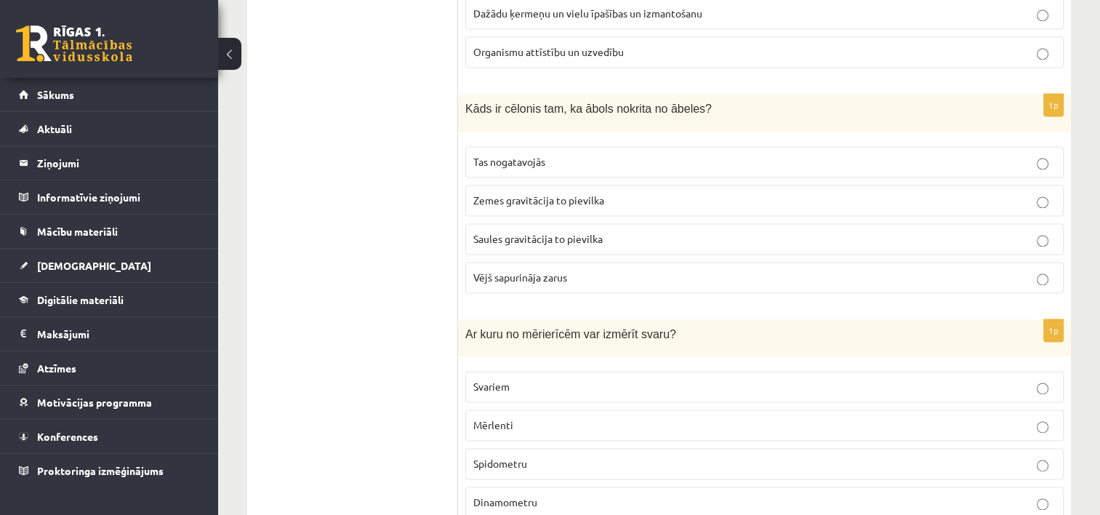
scroll to position [2109, 0]
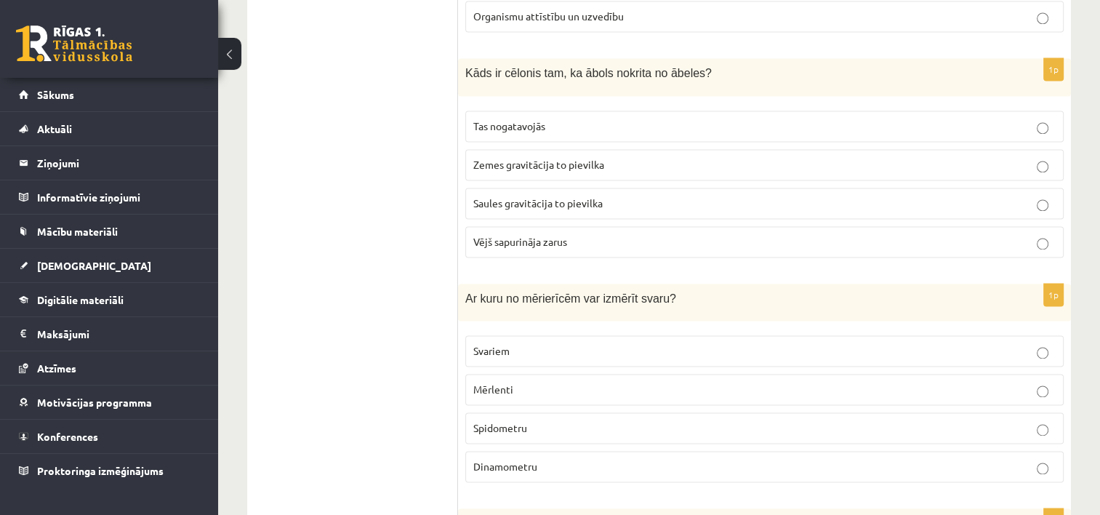
click at [527, 343] on p "Svariem" at bounding box center [764, 350] width 583 height 15
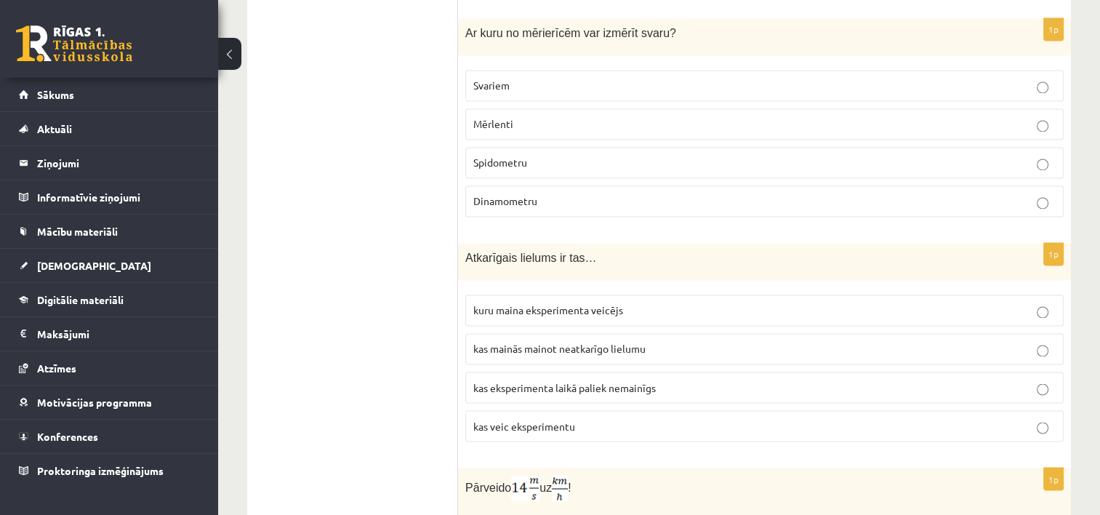
scroll to position [2400, 0]
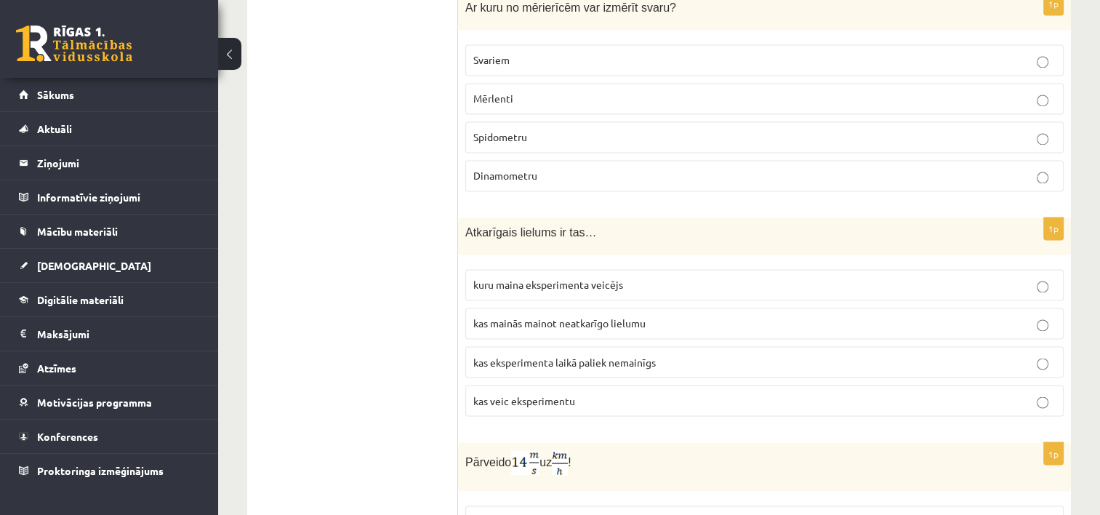
click at [604, 355] on span "kas eksperimenta laikā paliek nemainīgs" at bounding box center [564, 361] width 183 height 13
click at [624, 277] on p "kuru maina eksperimenta veicējs" at bounding box center [764, 284] width 583 height 15
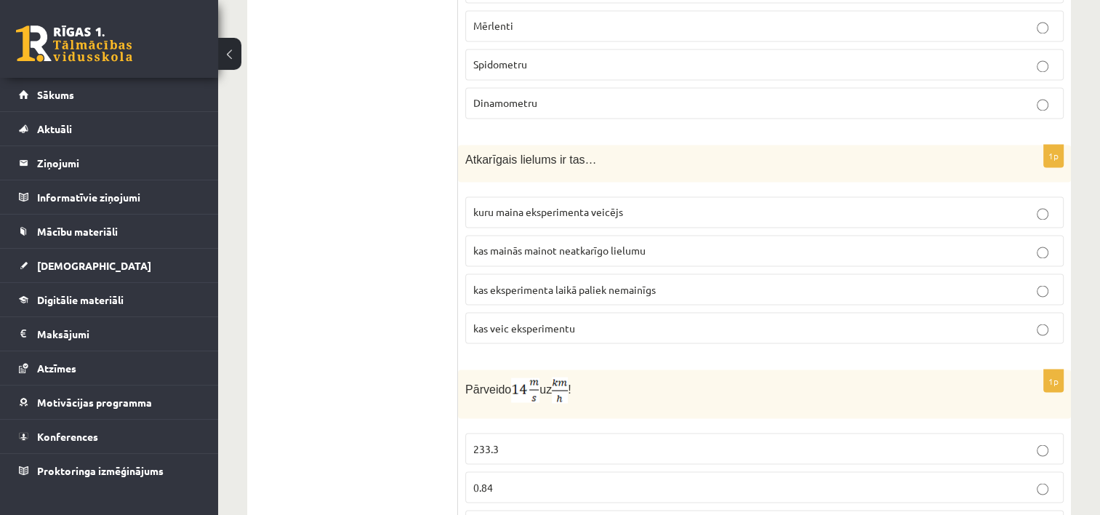
click at [660, 243] on p "kas mainās mainot neatkarīgo lielumu" at bounding box center [764, 250] width 583 height 15
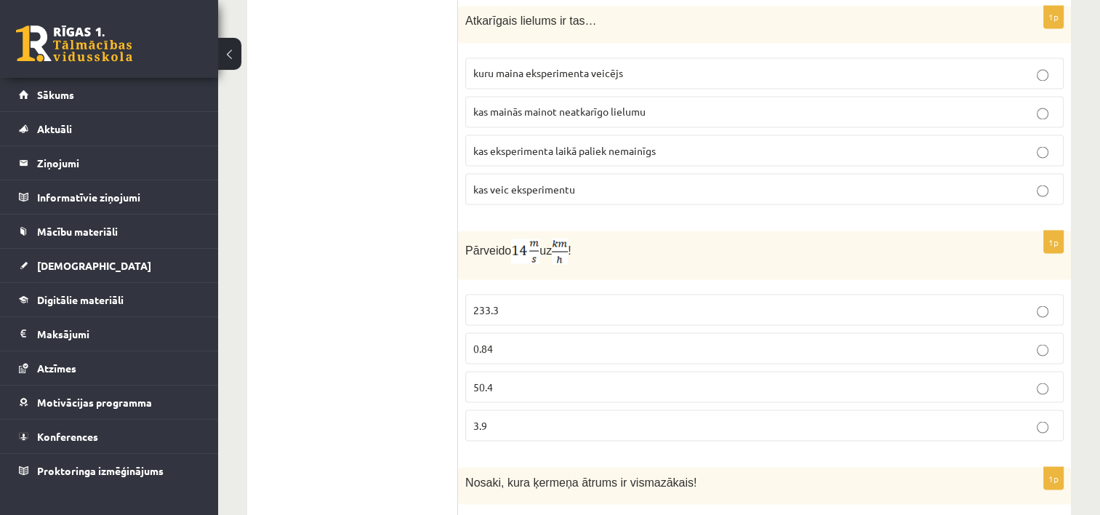
scroll to position [2618, 0]
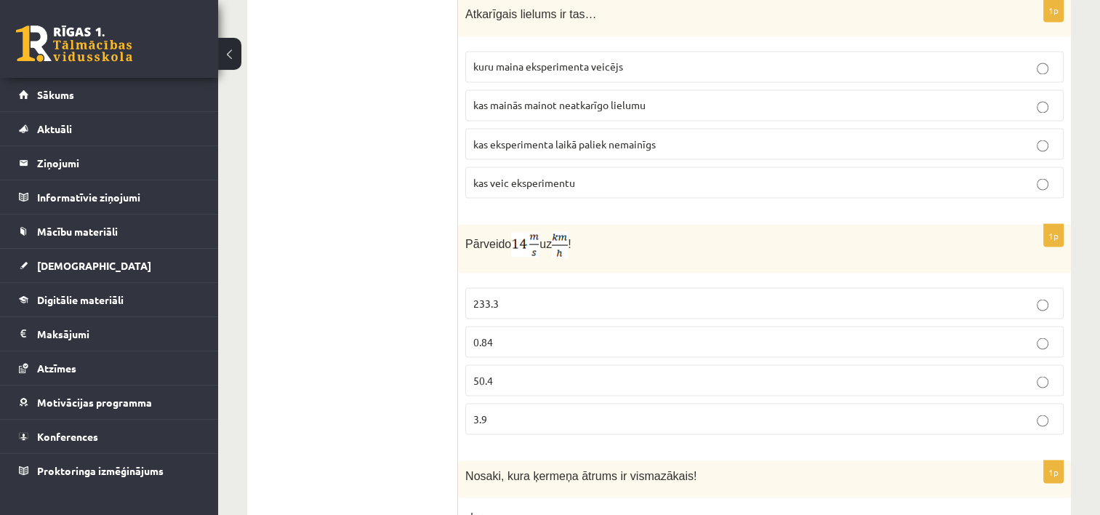
click at [506, 334] on p "0.84" at bounding box center [764, 341] width 583 height 15
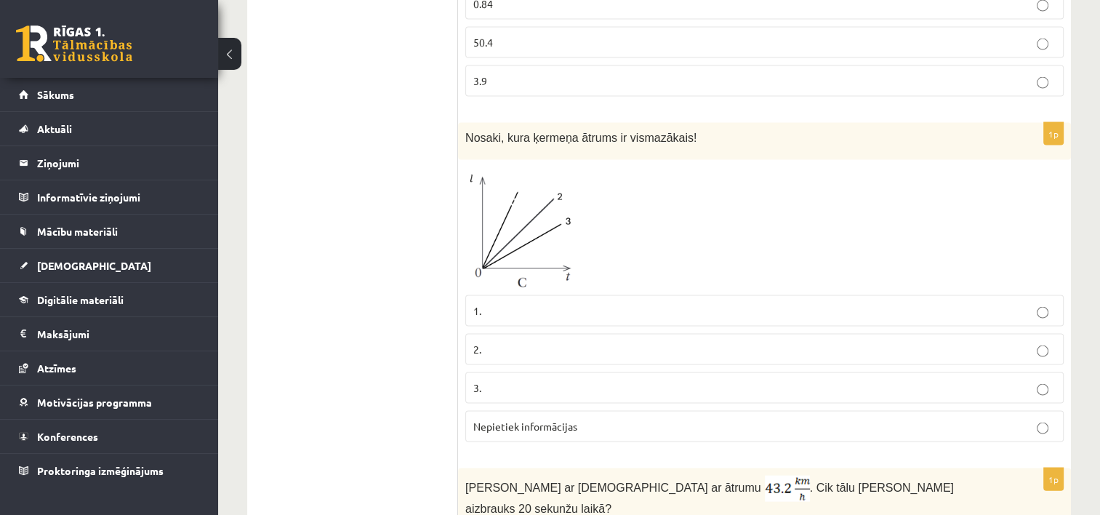
scroll to position [2982, 0]
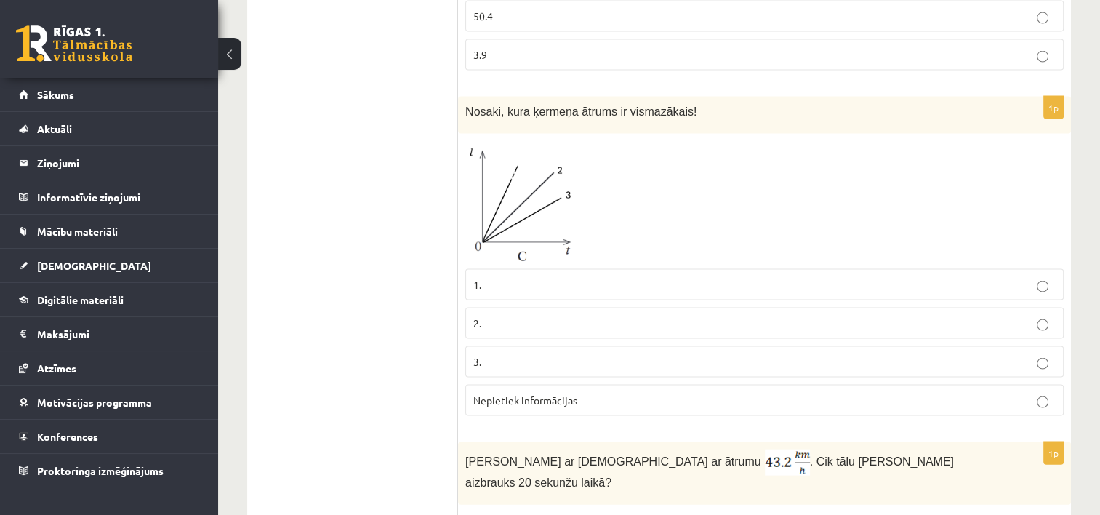
click at [514, 276] on label "1." at bounding box center [764, 284] width 599 height 31
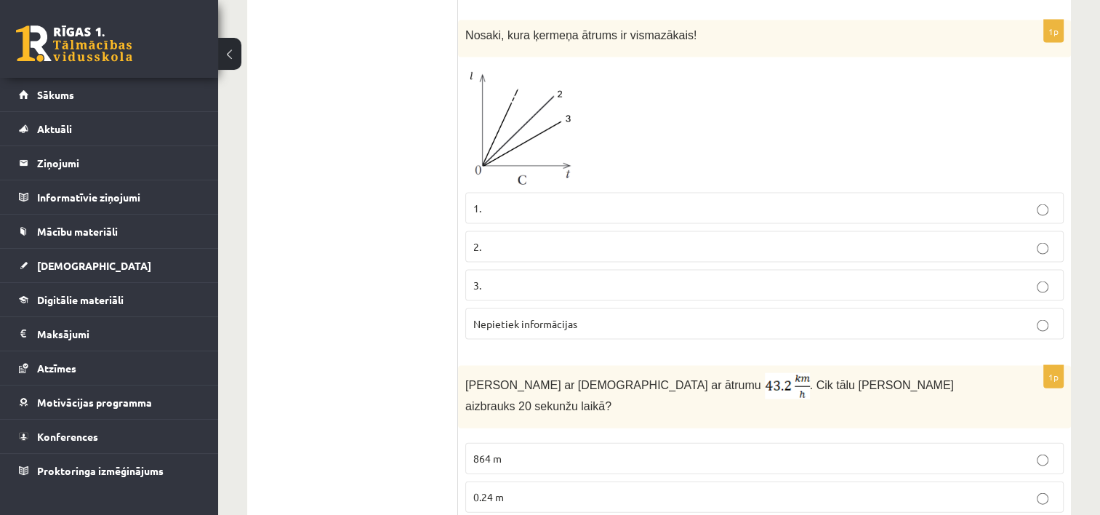
scroll to position [3127, 0]
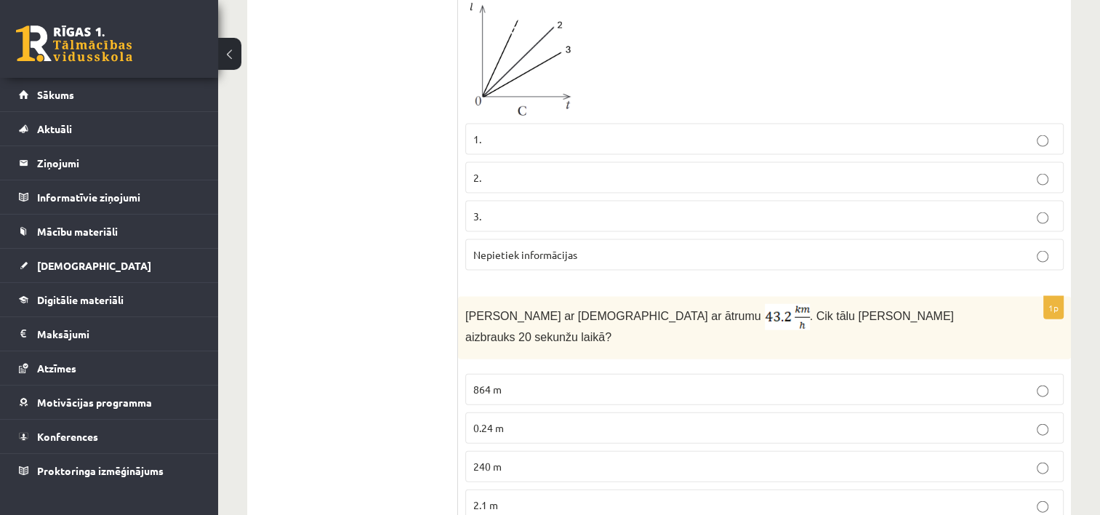
click at [650, 247] on label "Nepietiek informācijas" at bounding box center [764, 254] width 599 height 31
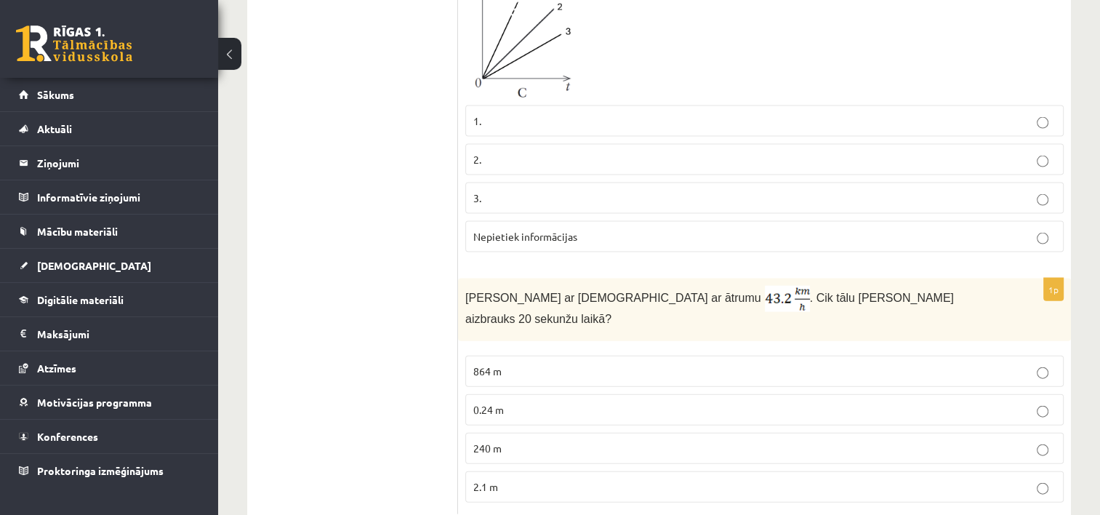
scroll to position [3156, 0]
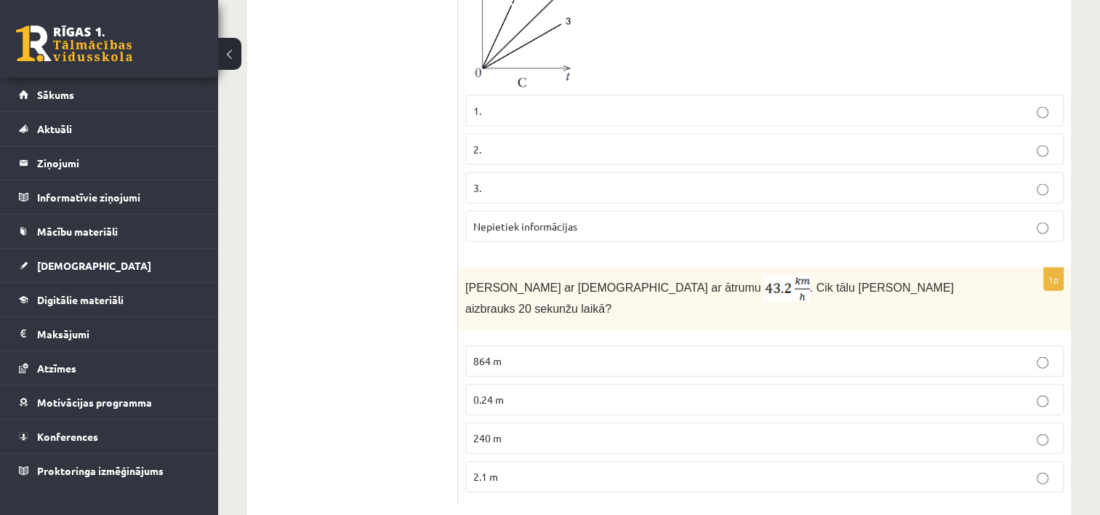
click at [527, 431] on p "240 m" at bounding box center [764, 438] width 583 height 15
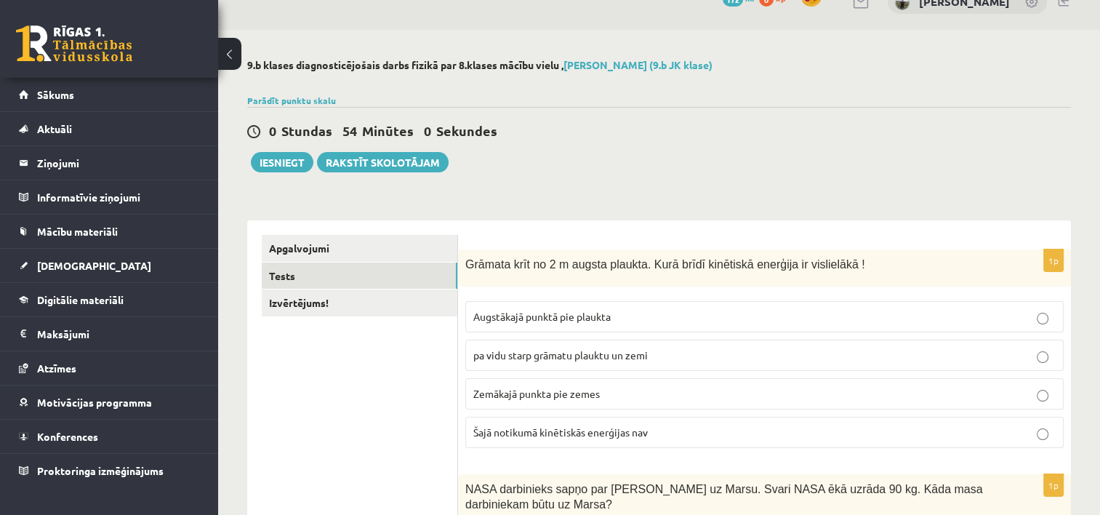
scroll to position [0, 0]
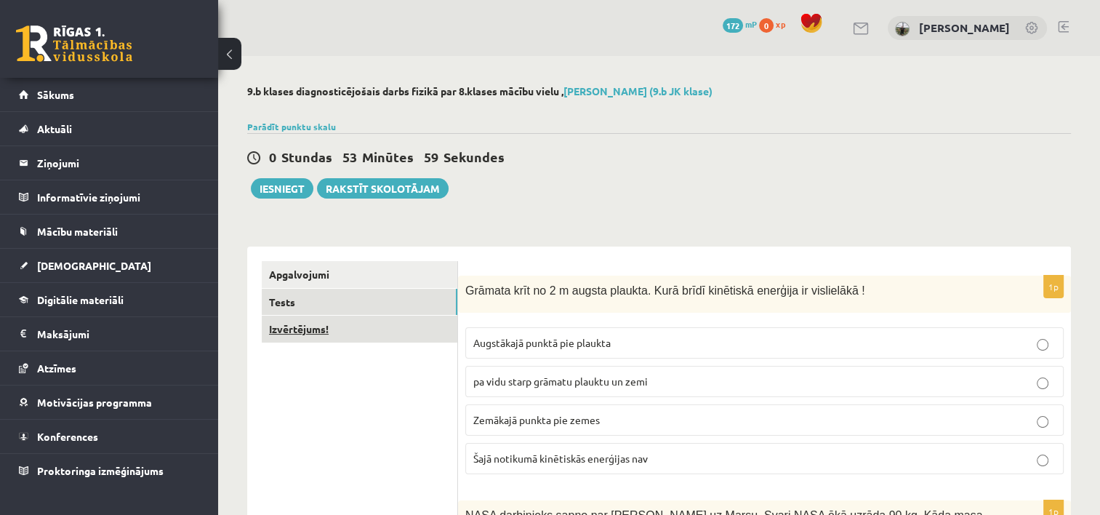
click at [283, 327] on link "Izvērtējums!" at bounding box center [360, 329] width 196 height 27
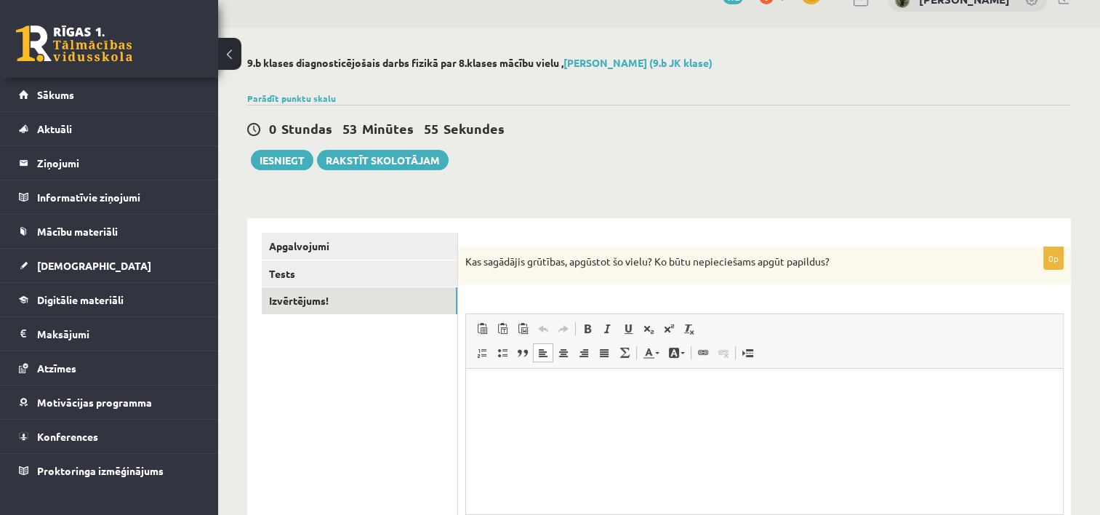
click at [564, 413] on html at bounding box center [764, 391] width 597 height 44
click at [484, 386] on p "**********" at bounding box center [765, 390] width 569 height 15
click at [703, 393] on p "**********" at bounding box center [765, 390] width 569 height 15
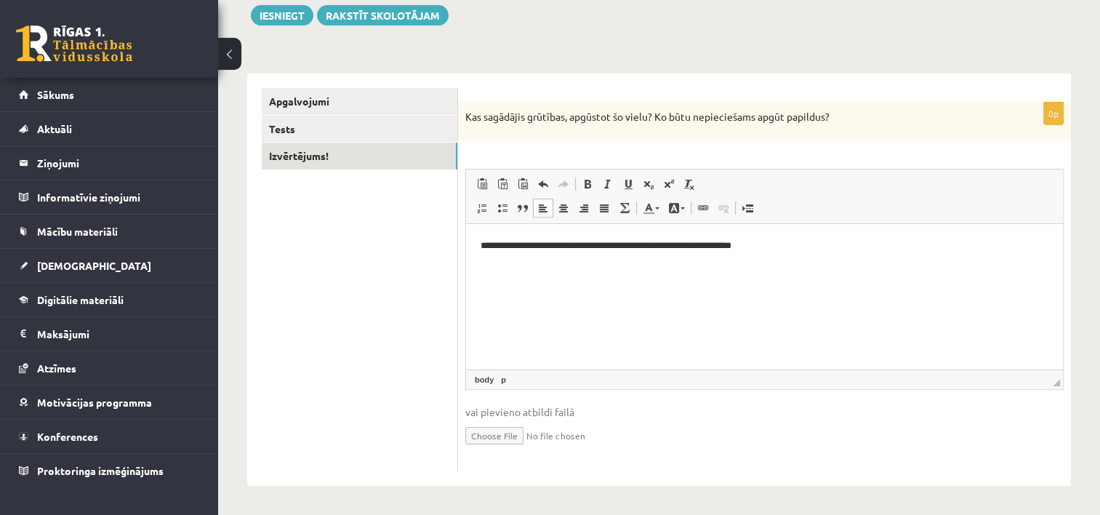
scroll to position [28, 0]
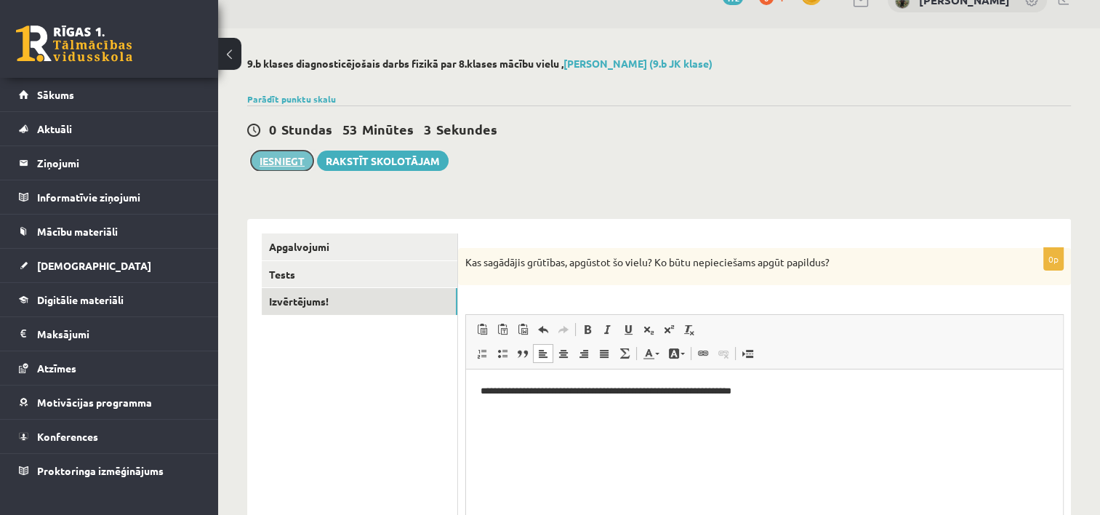
click at [275, 160] on button "Iesniegt" at bounding box center [282, 161] width 63 height 20
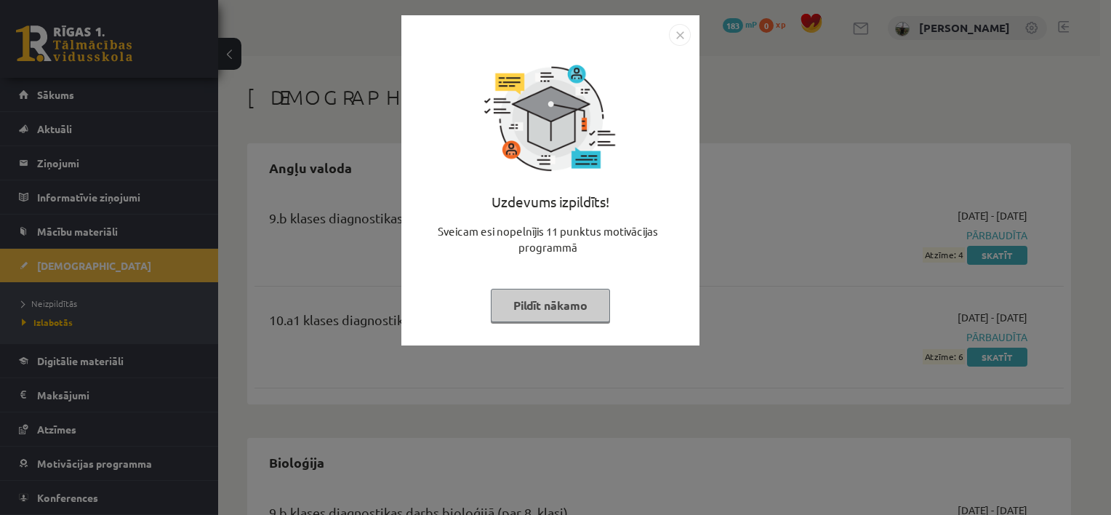
click at [559, 311] on button "Pildīt nākamo" at bounding box center [550, 305] width 119 height 33
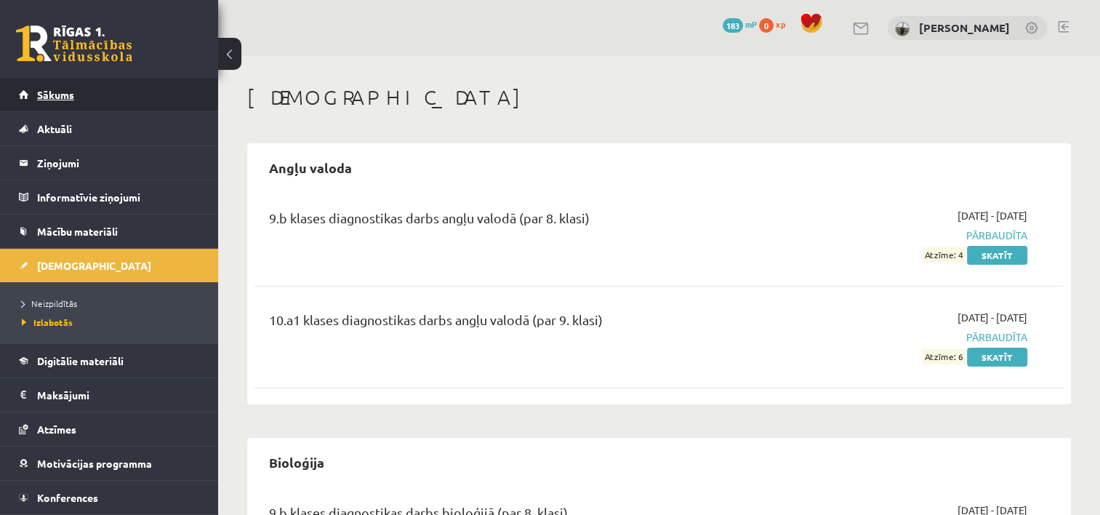
click at [54, 99] on span "Sākums" at bounding box center [55, 94] width 37 height 13
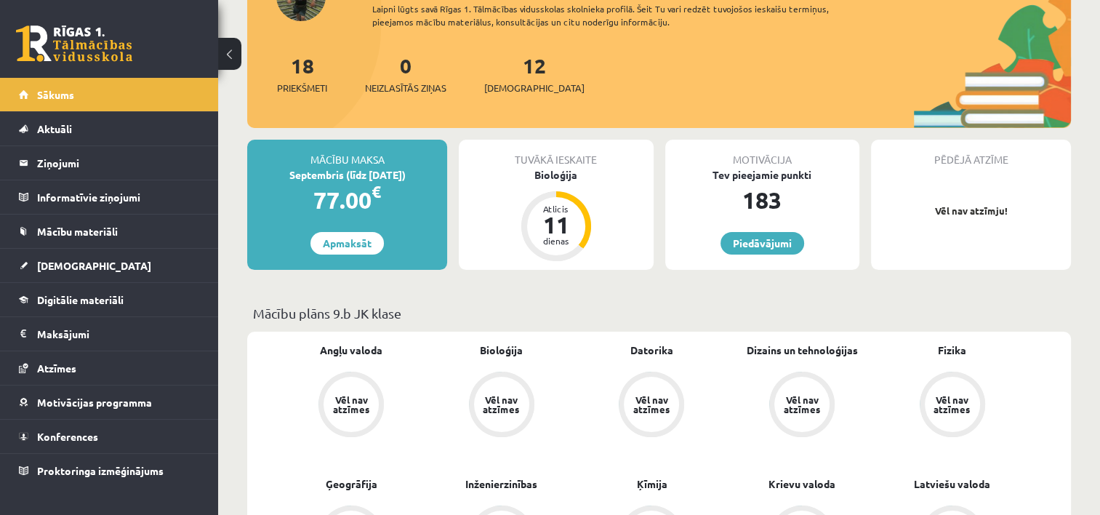
scroll to position [145, 0]
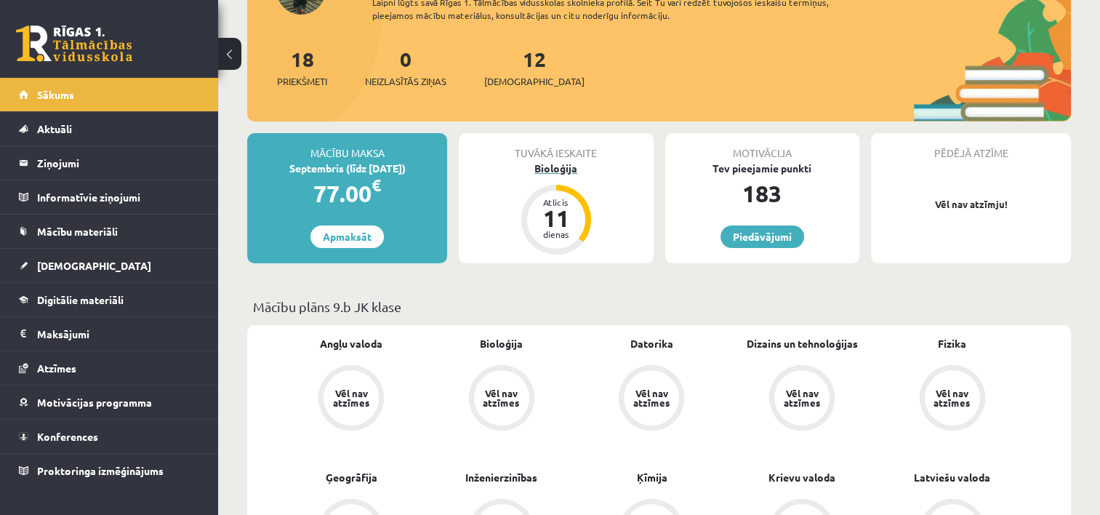
click at [544, 214] on div "11" at bounding box center [557, 218] width 44 height 23
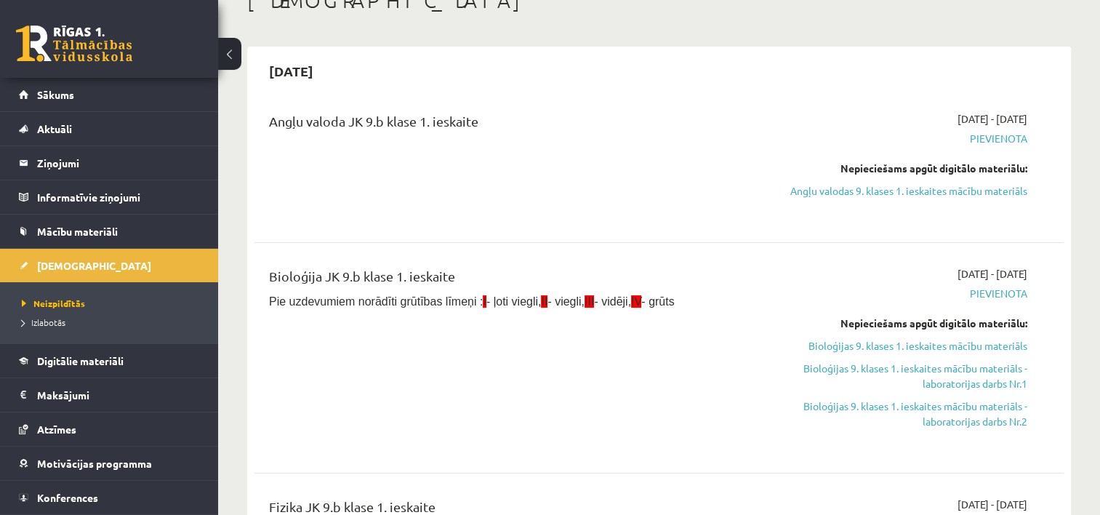
scroll to position [73, 0]
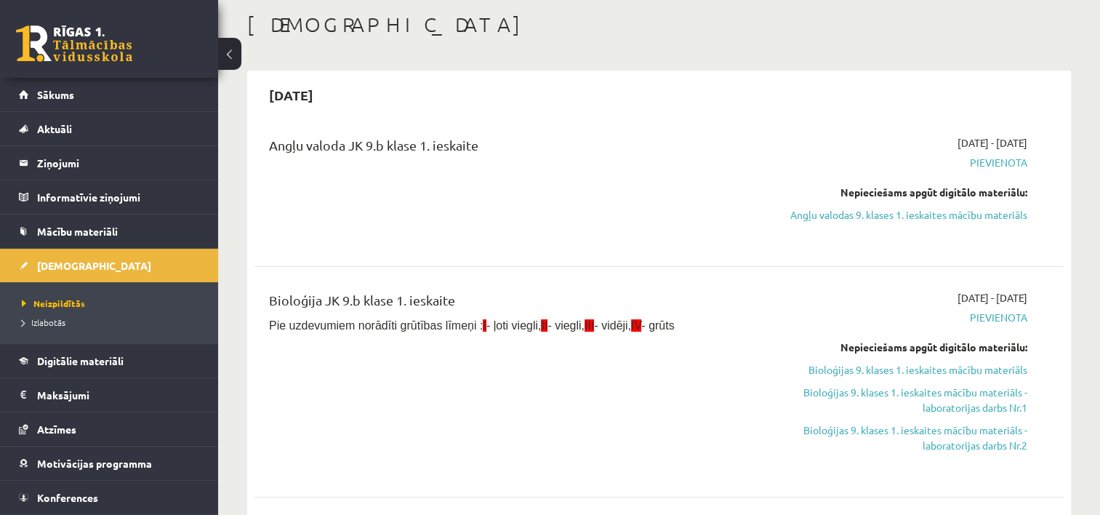
click at [81, 36] on link at bounding box center [74, 43] width 116 height 36
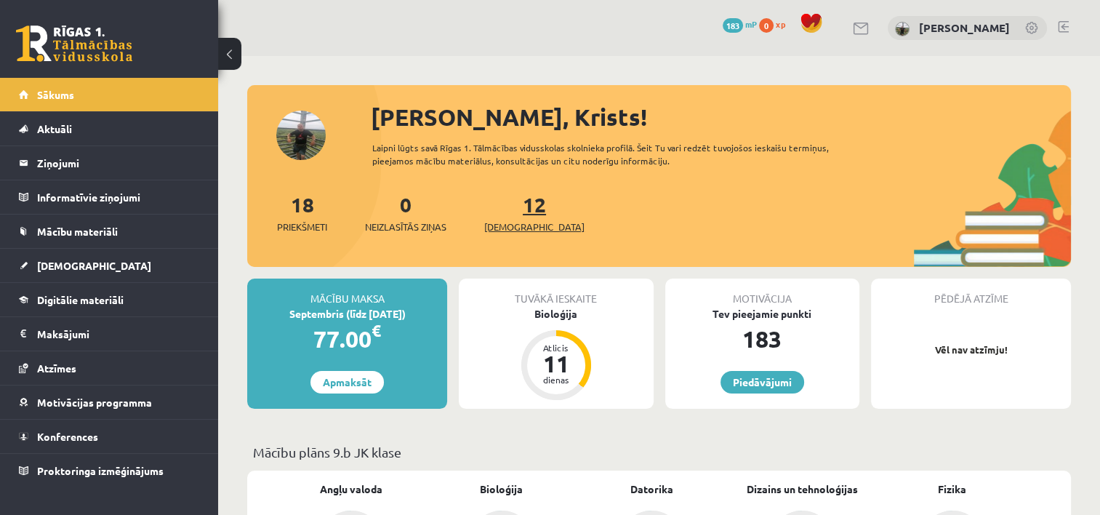
click at [511, 220] on span "[DEMOGRAPHIC_DATA]" at bounding box center [534, 227] width 100 height 15
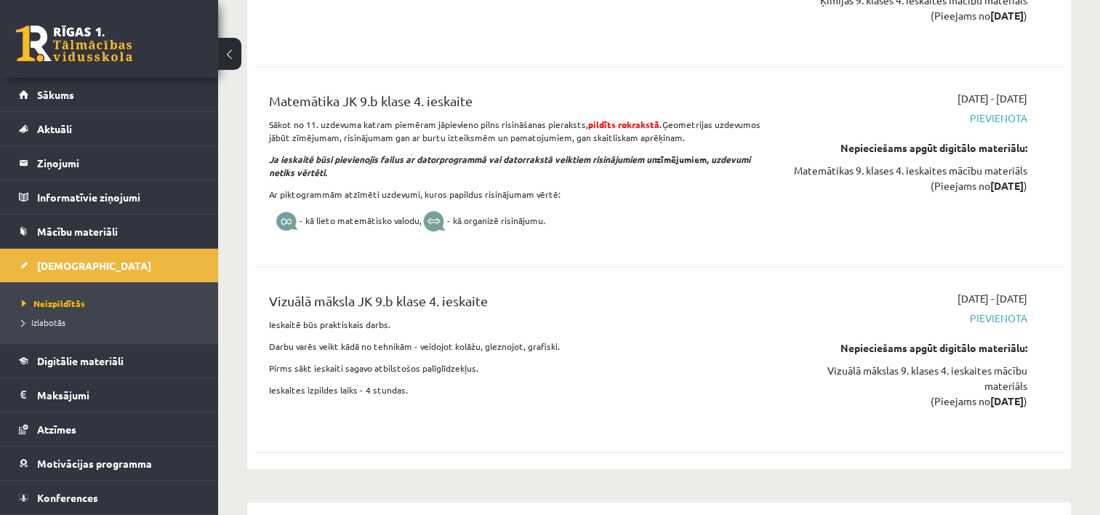
scroll to position [15117, 0]
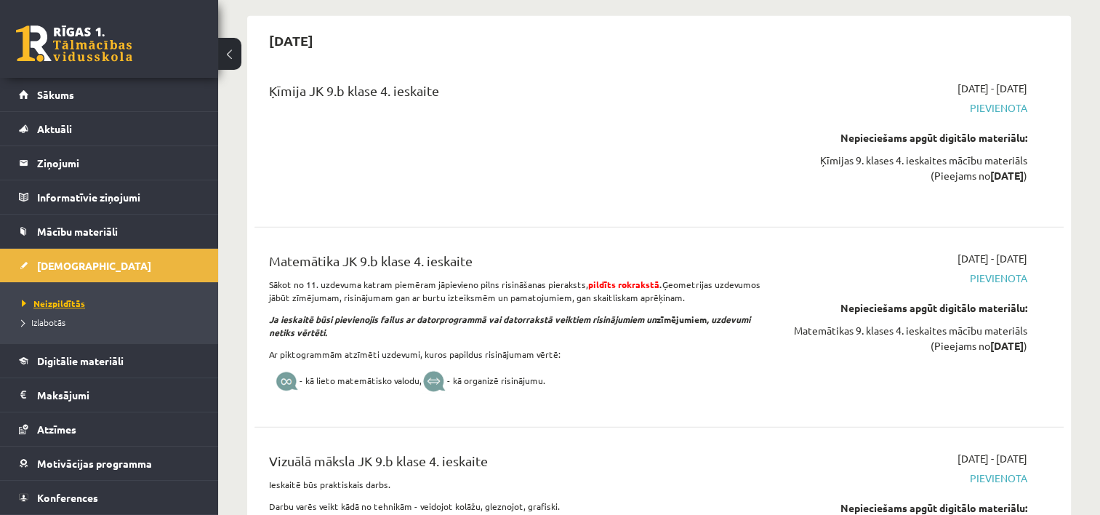
click at [48, 303] on span "Neizpildītās" at bounding box center [53, 303] width 63 height 12
click at [49, 320] on span "Izlabotās" at bounding box center [44, 322] width 44 height 12
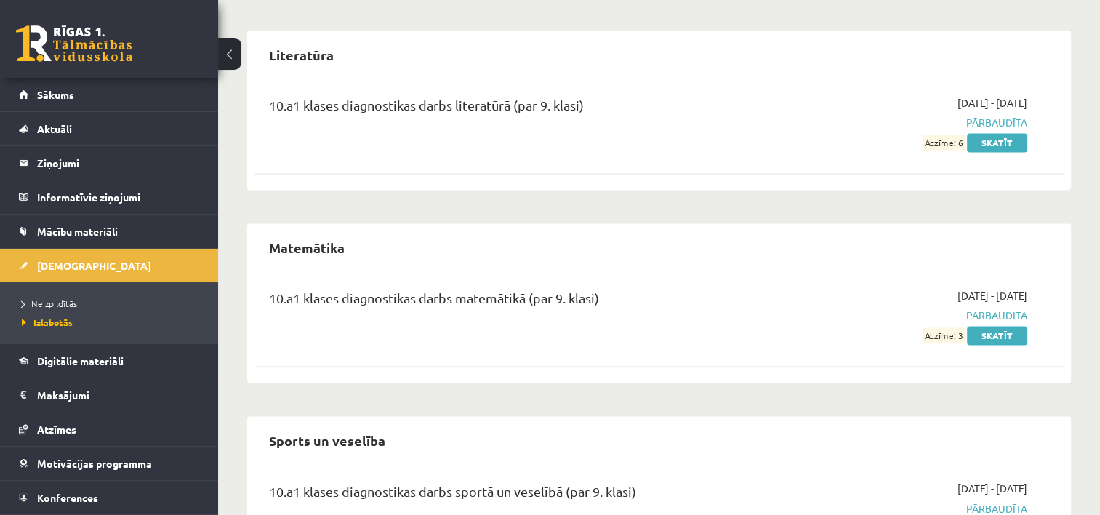
scroll to position [2327, 0]
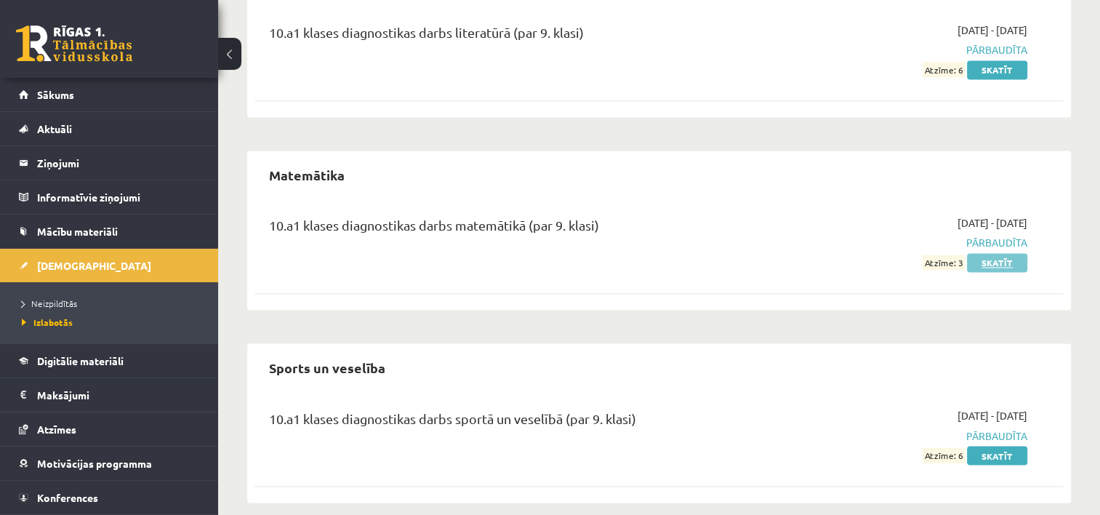
click at [989, 260] on link "Skatīt" at bounding box center [997, 262] width 60 height 19
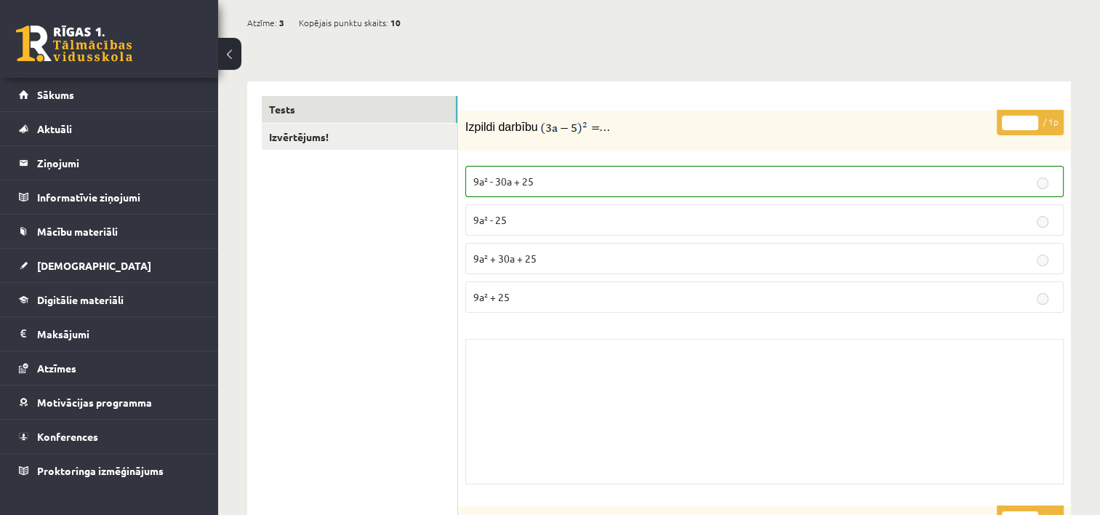
scroll to position [145, 0]
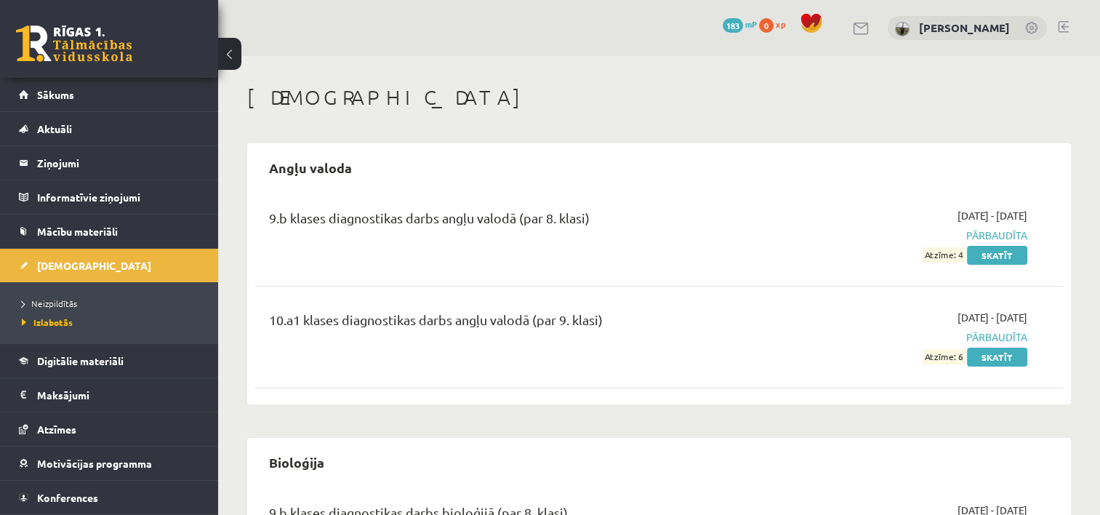
click at [666, 257] on div "9.b klases diagnostikas darbs angļu valodā (par 8. klasi)" at bounding box center [518, 235] width 520 height 55
click at [63, 105] on link "Sākums" at bounding box center [109, 94] width 181 height 33
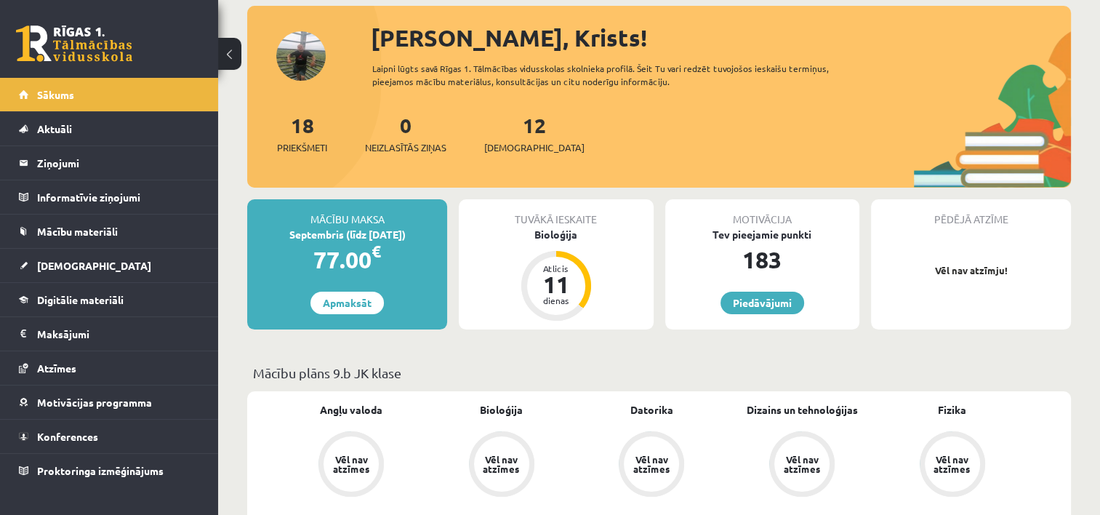
scroll to position [73, 0]
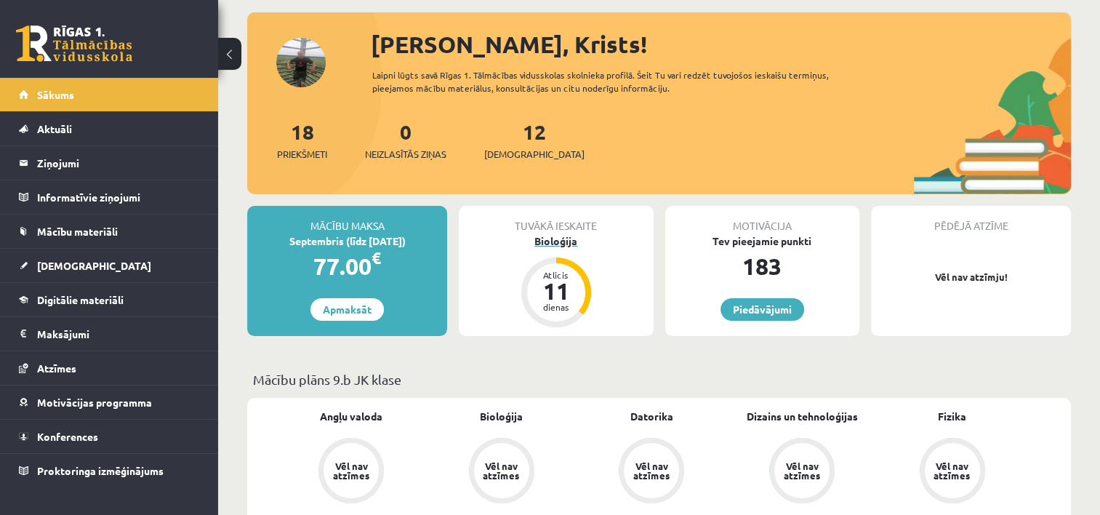
click at [564, 306] on div "dienas" at bounding box center [557, 307] width 44 height 9
